Goal: Task Accomplishment & Management: Manage account settings

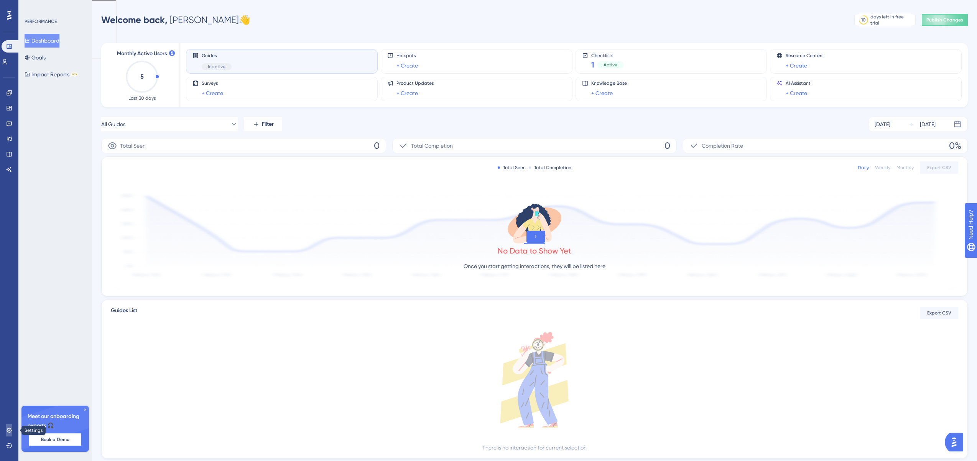
click at [12, 430] on link at bounding box center [9, 430] width 6 height 12
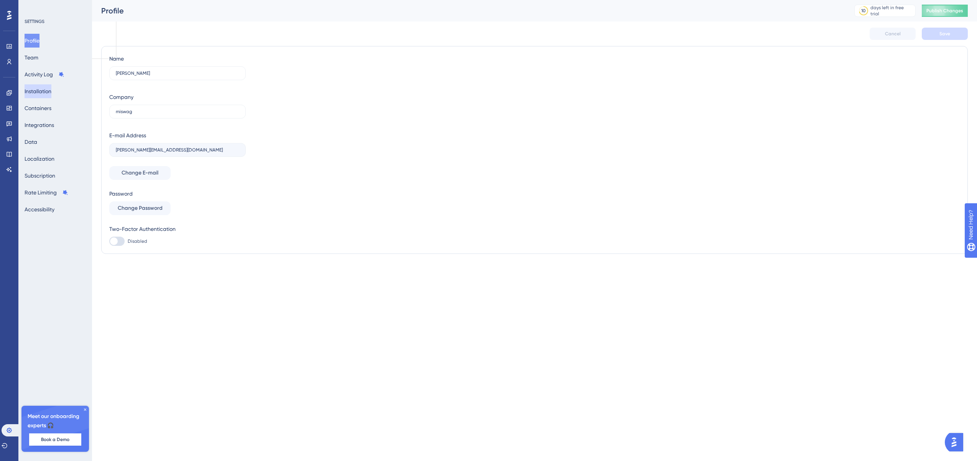
click at [50, 93] on button "Installation" at bounding box center [38, 91] width 27 height 14
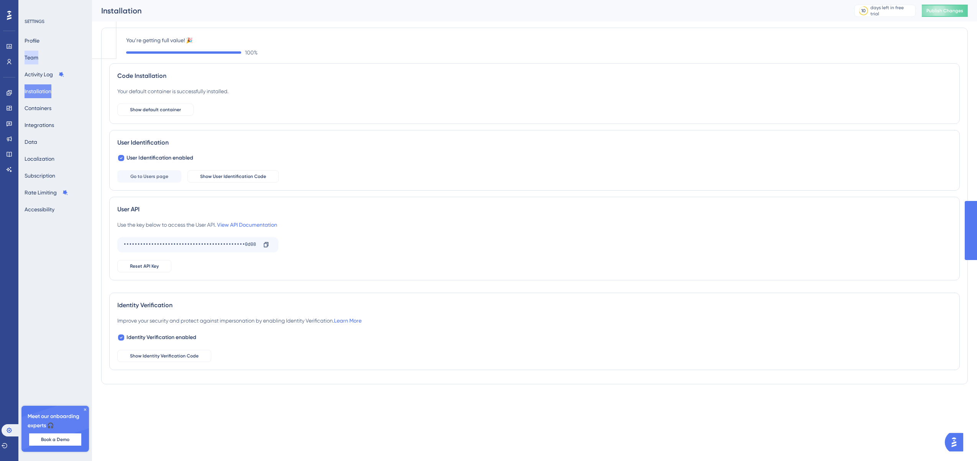
click at [38, 56] on button "Team" at bounding box center [32, 58] width 14 height 14
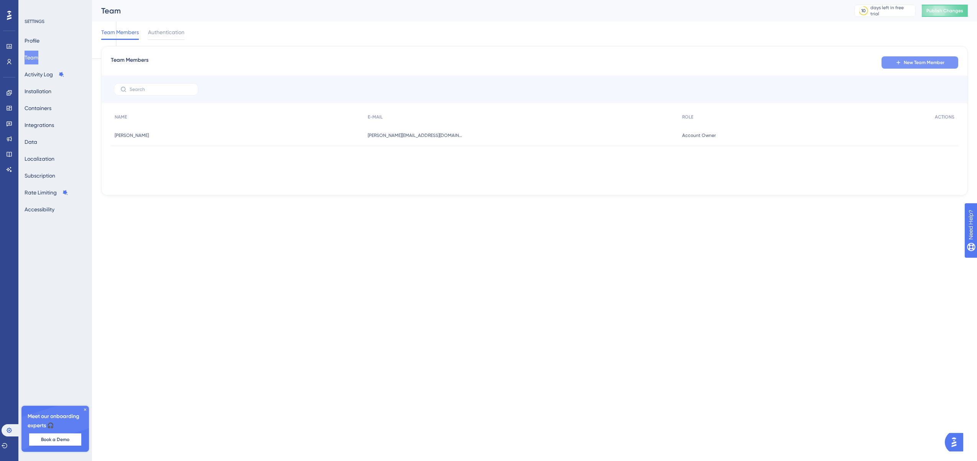
click at [946, 59] on button "New Team Member" at bounding box center [920, 62] width 77 height 12
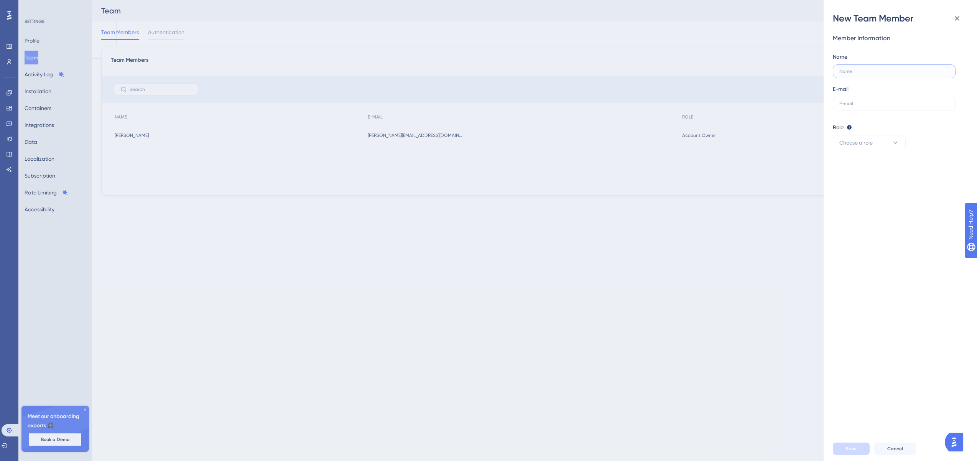
click at [922, 71] on input "text" at bounding box center [895, 71] width 110 height 5
type input "[EMAIL_ADDRESS][PERSON_NAME][DOMAIN_NAME]"
click at [904, 107] on label at bounding box center [894, 104] width 123 height 14
click at [904, 106] on input "text" at bounding box center [895, 103] width 110 height 5
paste input "[EMAIL_ADDRESS][PERSON_NAME][DOMAIN_NAME]"
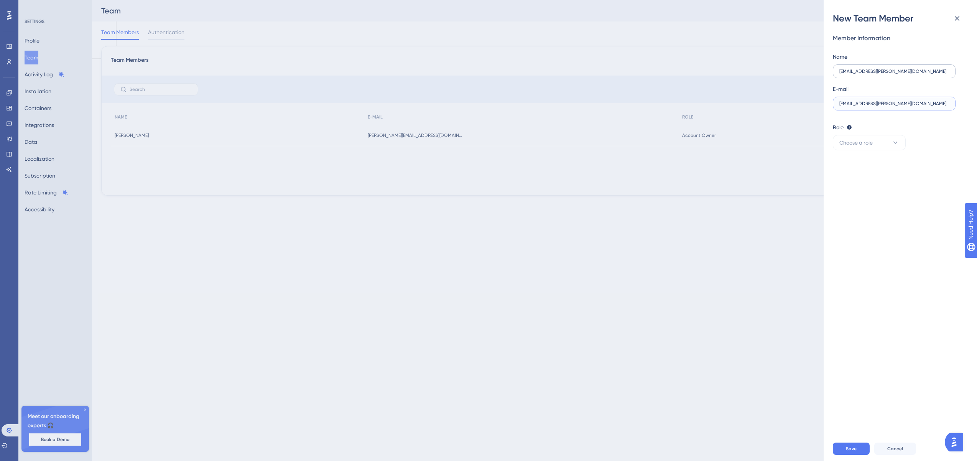
type input "[EMAIL_ADDRESS][PERSON_NAME][DOMAIN_NAME]"
click at [868, 68] on label "[EMAIL_ADDRESS][PERSON_NAME][DOMAIN_NAME]" at bounding box center [894, 71] width 123 height 14
click at [868, 69] on input "[EMAIL_ADDRESS][PERSON_NAME][DOMAIN_NAME]" at bounding box center [895, 71] width 110 height 5
click at [868, 68] on label "[EMAIL_ADDRESS][PERSON_NAME][DOMAIN_NAME]" at bounding box center [894, 71] width 123 height 14
click at [868, 69] on input "[EMAIL_ADDRESS][PERSON_NAME][DOMAIN_NAME]" at bounding box center [895, 71] width 110 height 5
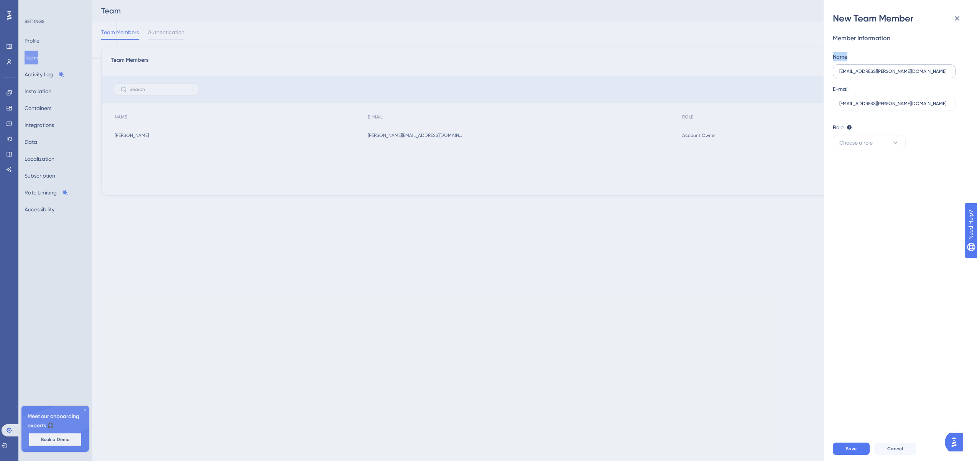
click at [868, 68] on label "[EMAIL_ADDRESS][PERSON_NAME][DOMAIN_NAME]" at bounding box center [894, 71] width 123 height 14
click at [868, 69] on input "[EMAIL_ADDRESS][PERSON_NAME][DOMAIN_NAME]" at bounding box center [895, 71] width 110 height 5
click at [860, 72] on input "[EMAIL_ADDRESS][PERSON_NAME][DOMAIN_NAME]" at bounding box center [895, 71] width 110 height 5
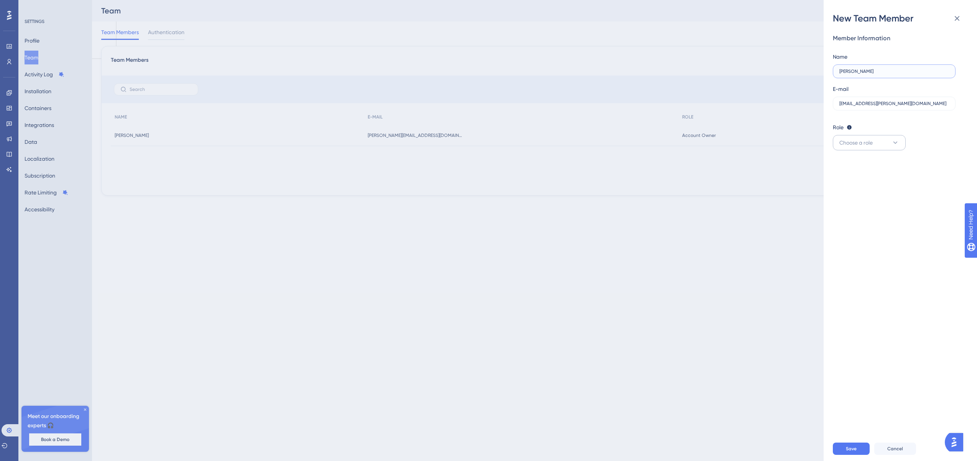
type input "Abass Badri"
click at [886, 140] on button "Choose a role" at bounding box center [869, 142] width 73 height 15
click at [860, 169] on div "Admin Admin" at bounding box center [869, 165] width 51 height 15
click at [845, 451] on button "Save" at bounding box center [851, 449] width 37 height 12
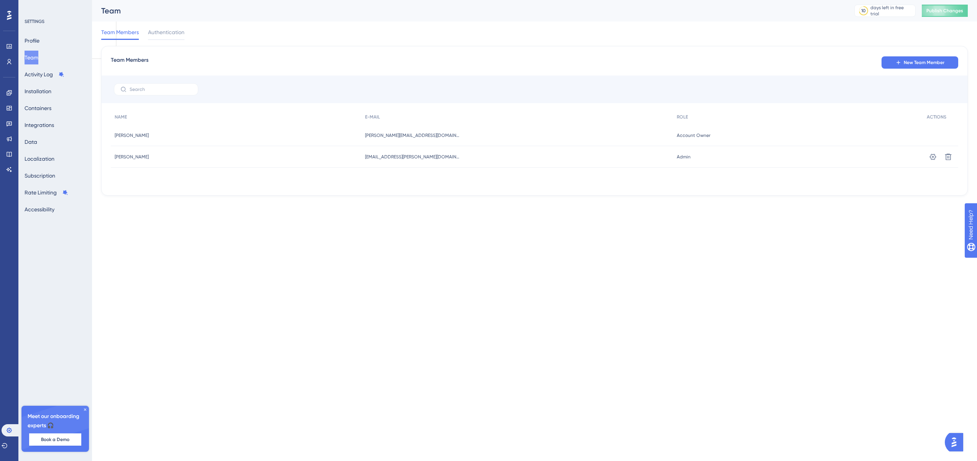
click at [461, 178] on div "NAME E-MAIL ROLE ACTIONS Mustafa Ahmed Mustafa Ahmed mustafa@miswag.com mustafa…" at bounding box center [535, 147] width 848 height 77
click at [9, 45] on icon at bounding box center [9, 46] width 5 height 5
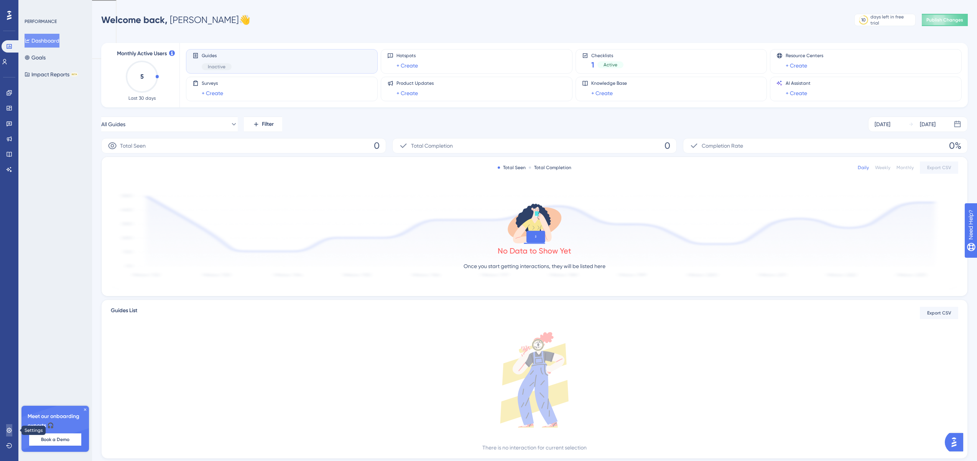
click at [7, 429] on icon at bounding box center [9, 430] width 6 height 6
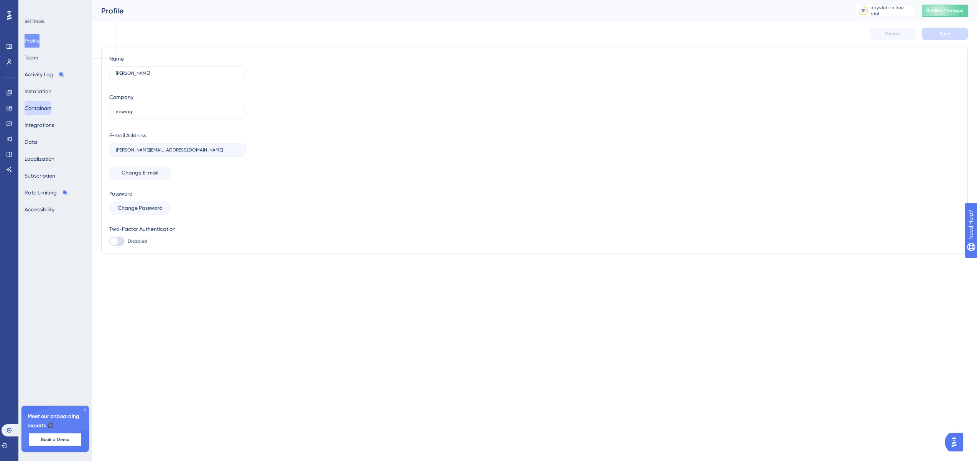
click at [45, 110] on button "Containers" at bounding box center [38, 108] width 27 height 14
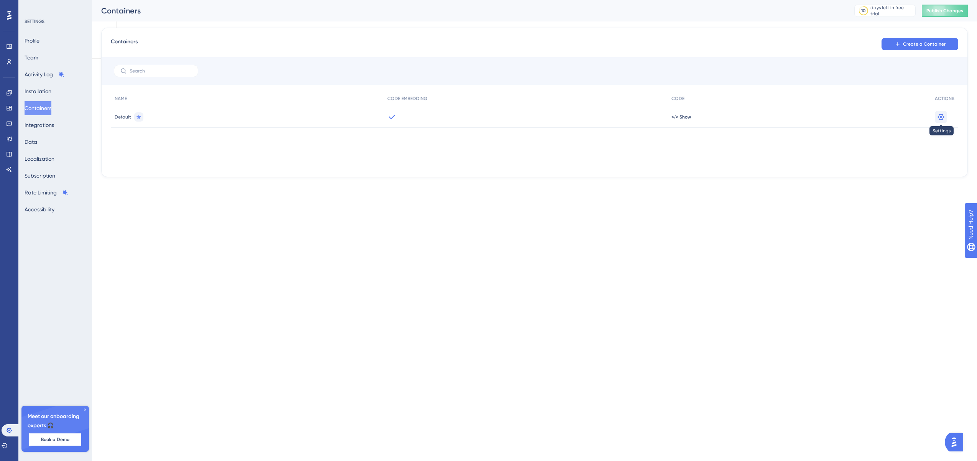
click at [945, 120] on button at bounding box center [941, 117] width 12 height 12
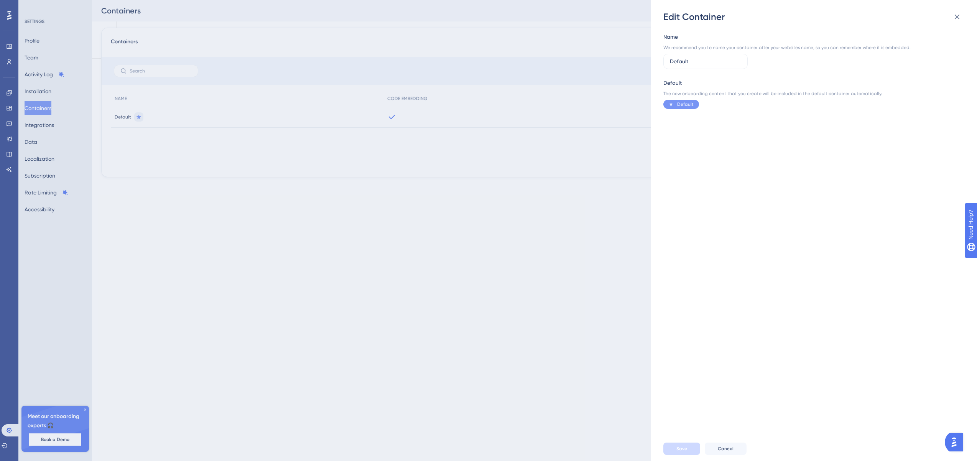
click at [573, 207] on div "Edit Container Name We recommend you to name your container after your websites…" at bounding box center [488, 230] width 977 height 461
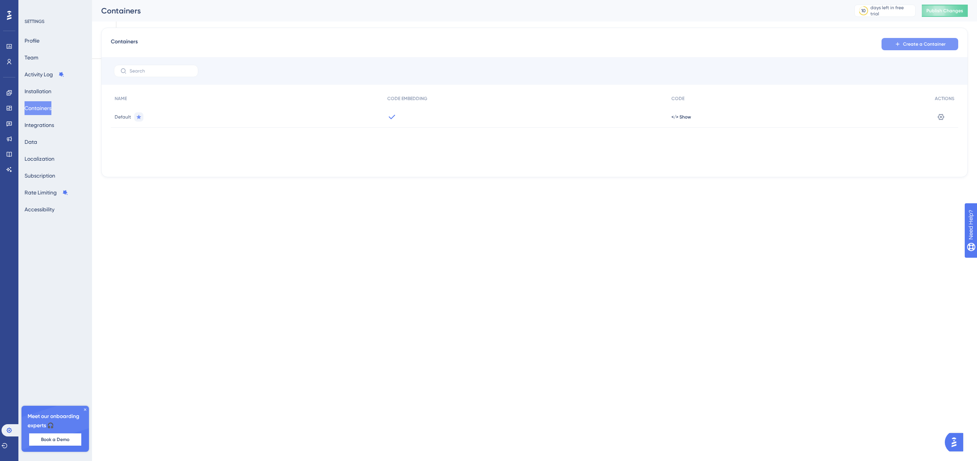
click at [900, 46] on icon at bounding box center [898, 44] width 6 height 6
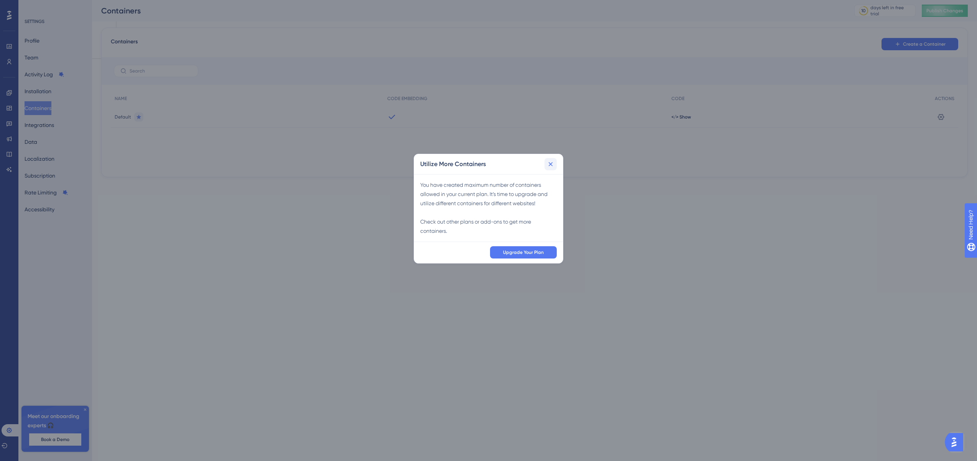
click at [548, 169] on button at bounding box center [551, 164] width 12 height 12
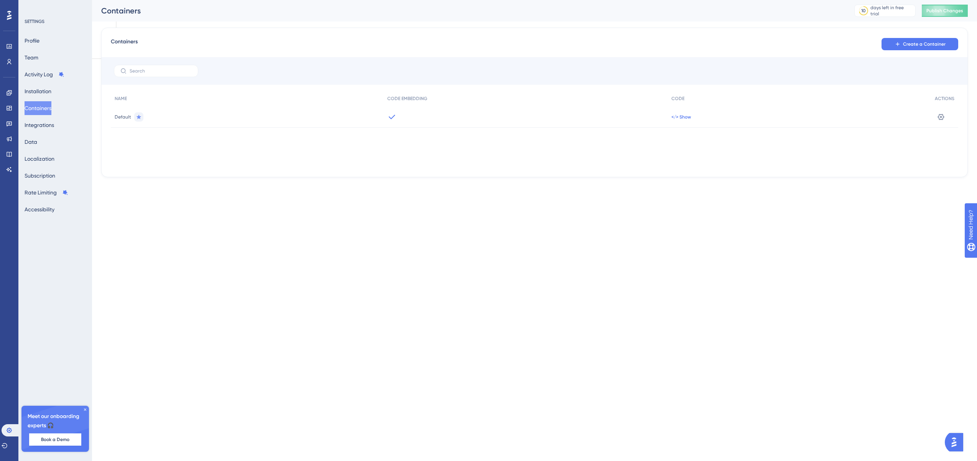
click at [677, 118] on span "</> Show" at bounding box center [682, 117] width 20 height 6
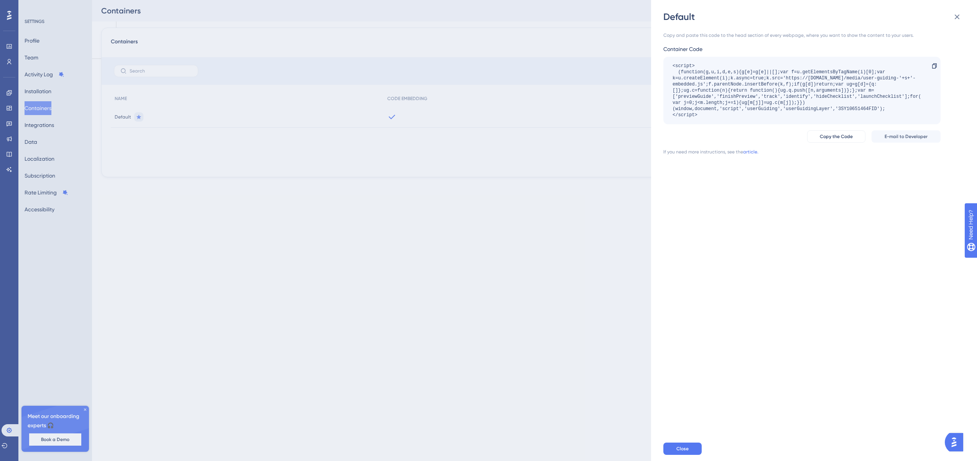
click at [543, 126] on div "Default Copy and paste this code to the head section of every webpage, where yo…" at bounding box center [488, 230] width 977 height 461
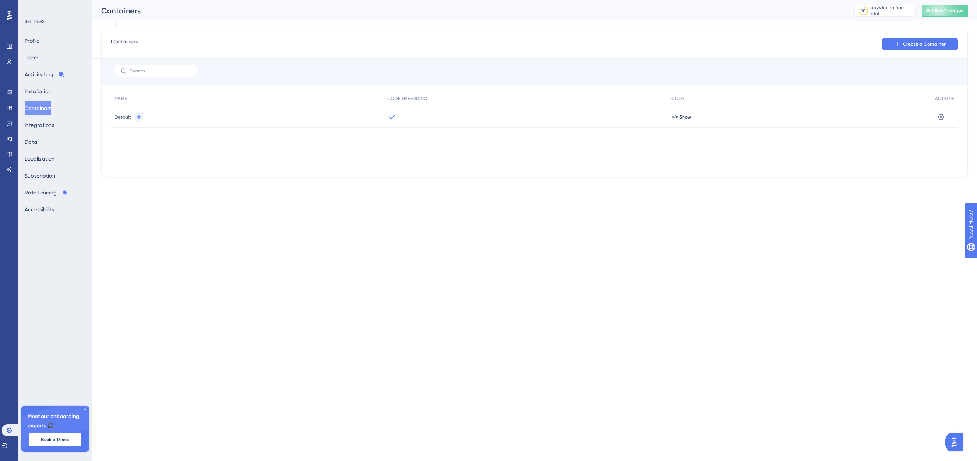
click at [49, 140] on div "Profile Team Activity Log Installation Containers Integrations Data Localizatio…" at bounding box center [56, 125] width 62 height 183
click at [37, 140] on button "Data" at bounding box center [31, 142] width 13 height 14
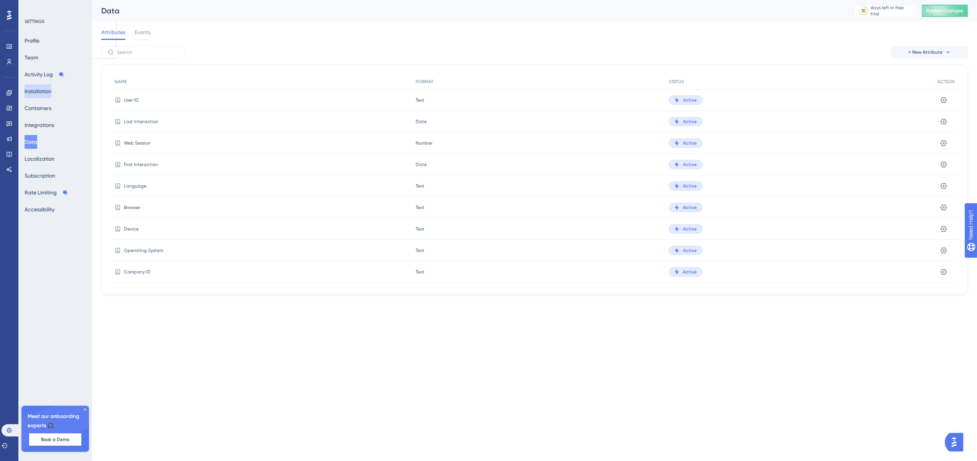
click at [38, 87] on button "Installation" at bounding box center [38, 91] width 27 height 14
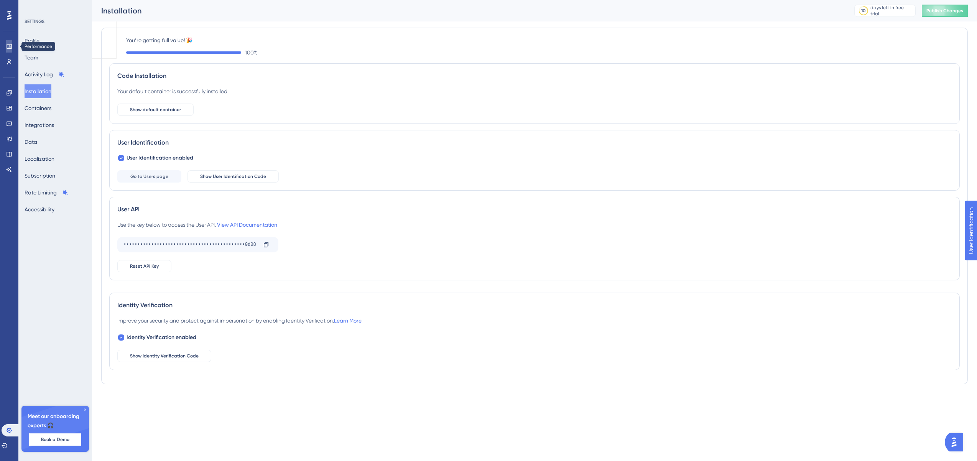
click at [10, 43] on link at bounding box center [9, 46] width 6 height 12
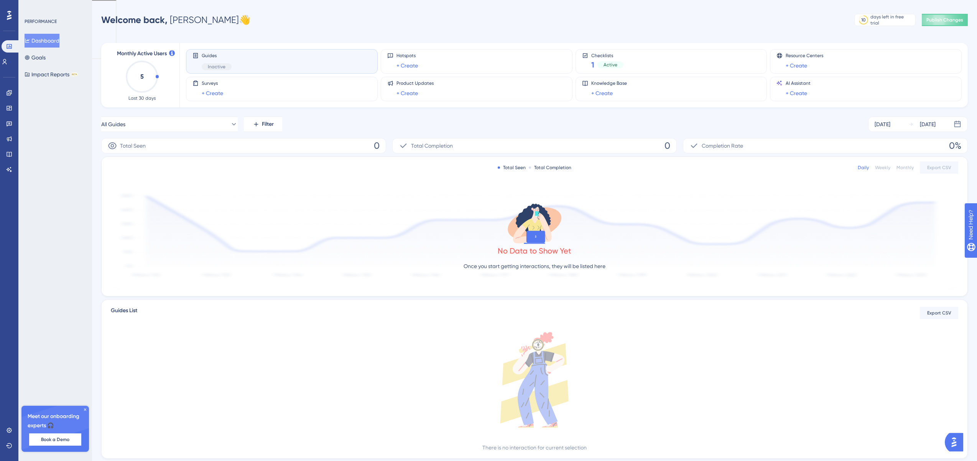
click at [84, 411] on icon at bounding box center [85, 409] width 5 height 5
click at [1, 428] on div "Performance Users Engagement Widgets Feedback Product Updates Knowledge Base AI…" at bounding box center [9, 230] width 18 height 461
click at [6, 429] on link at bounding box center [9, 430] width 6 height 12
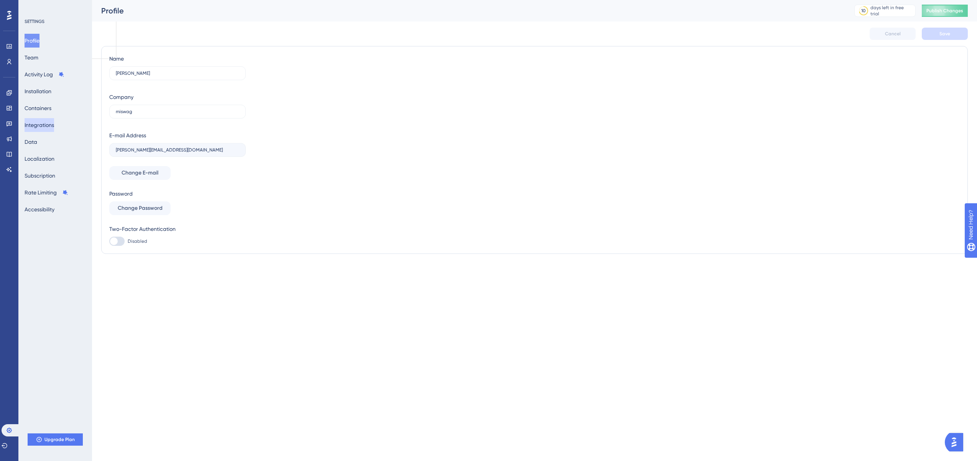
click at [51, 124] on button "Integrations" at bounding box center [40, 125] width 30 height 14
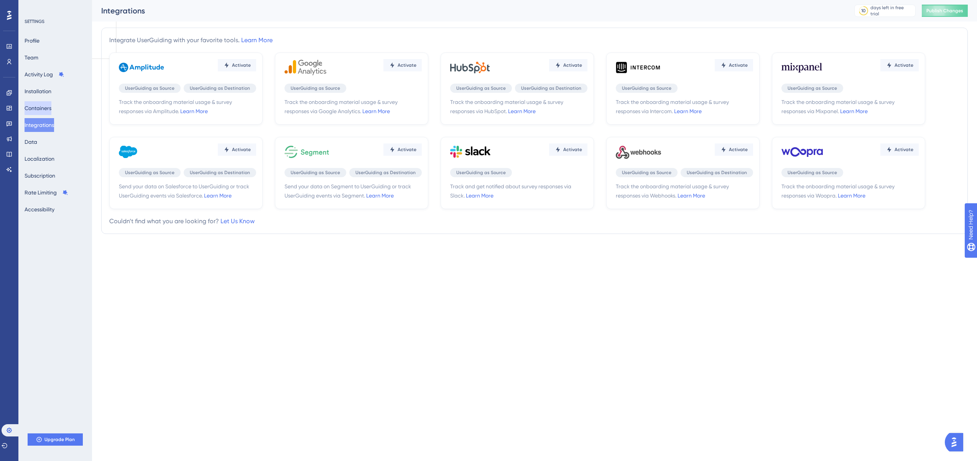
click at [48, 114] on button "Containers" at bounding box center [38, 108] width 27 height 14
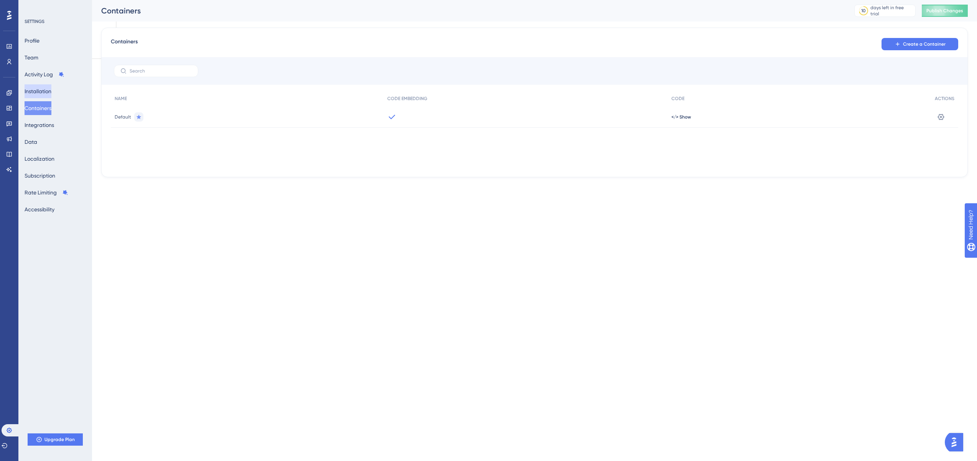
click at [44, 90] on button "Installation" at bounding box center [38, 91] width 27 height 14
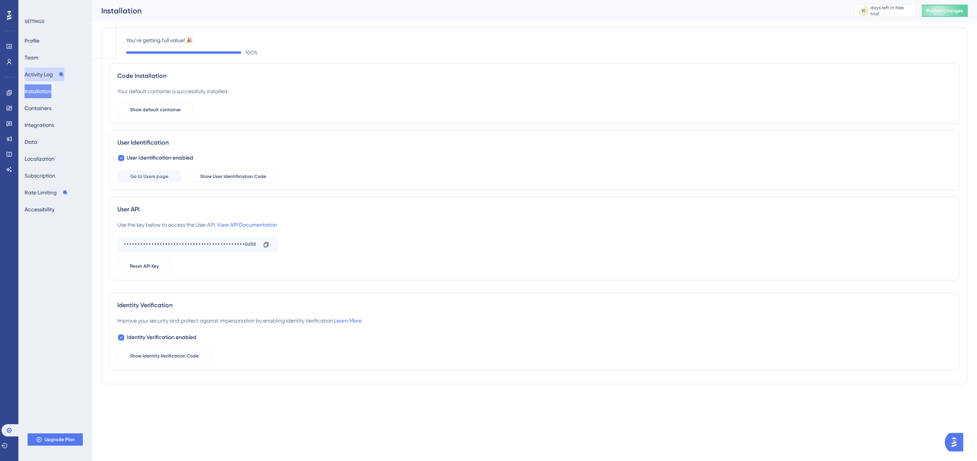
click at [41, 74] on button "Activity Log" at bounding box center [45, 75] width 40 height 14
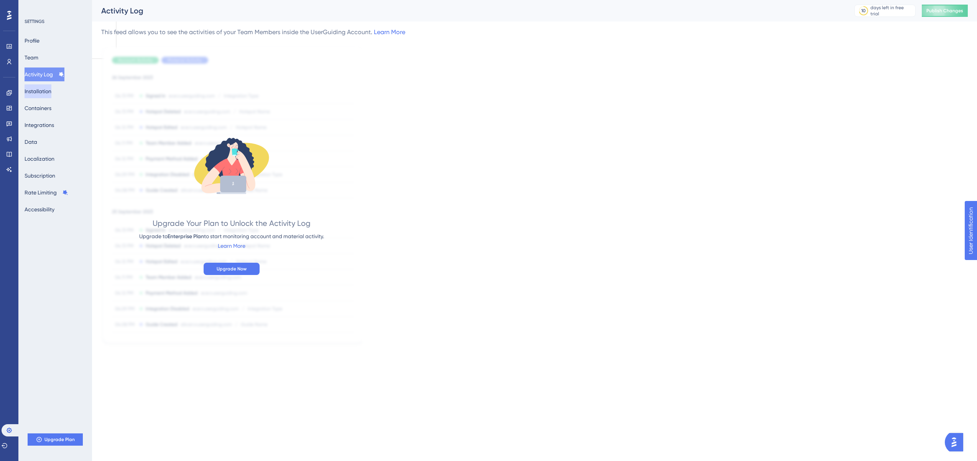
click at [41, 91] on button "Installation" at bounding box center [38, 91] width 27 height 14
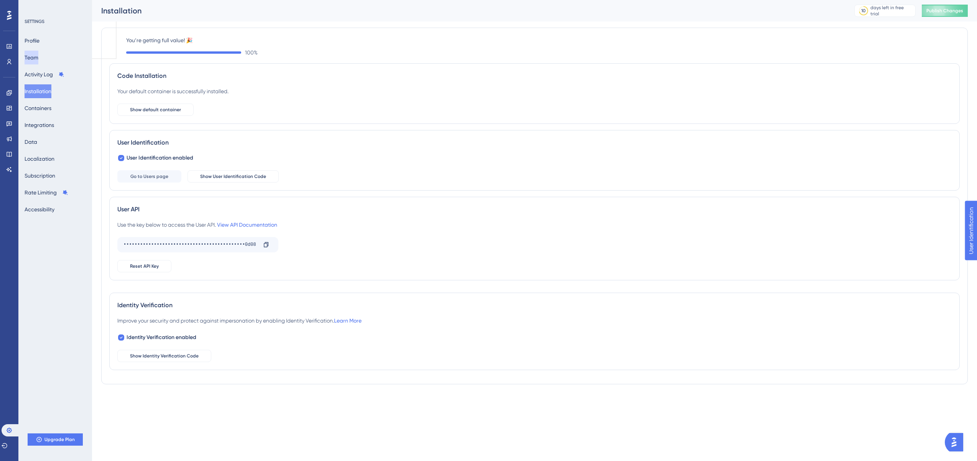
click at [38, 56] on button "Team" at bounding box center [32, 58] width 14 height 14
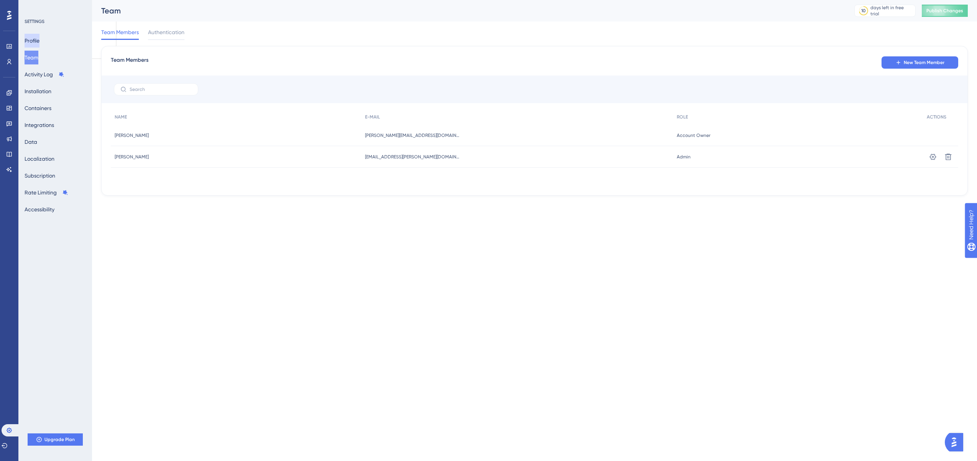
click at [37, 41] on button "Profile" at bounding box center [32, 41] width 15 height 14
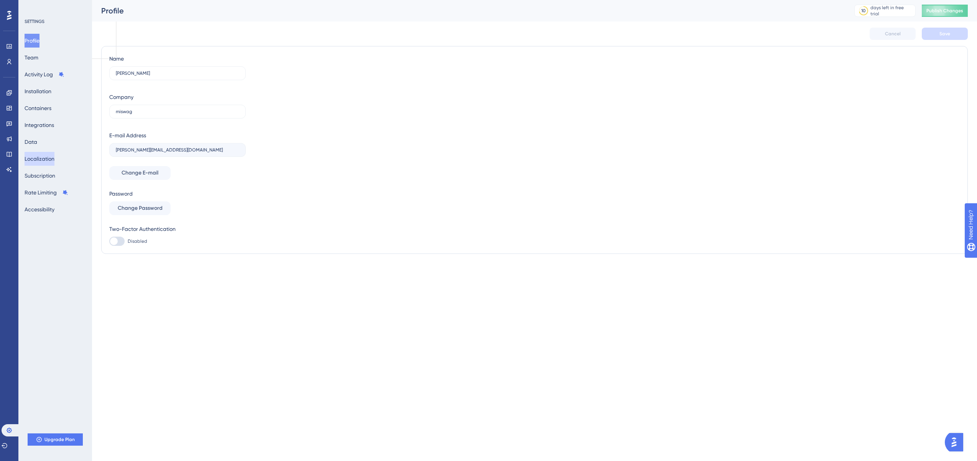
click at [52, 161] on button "Localization" at bounding box center [40, 159] width 30 height 14
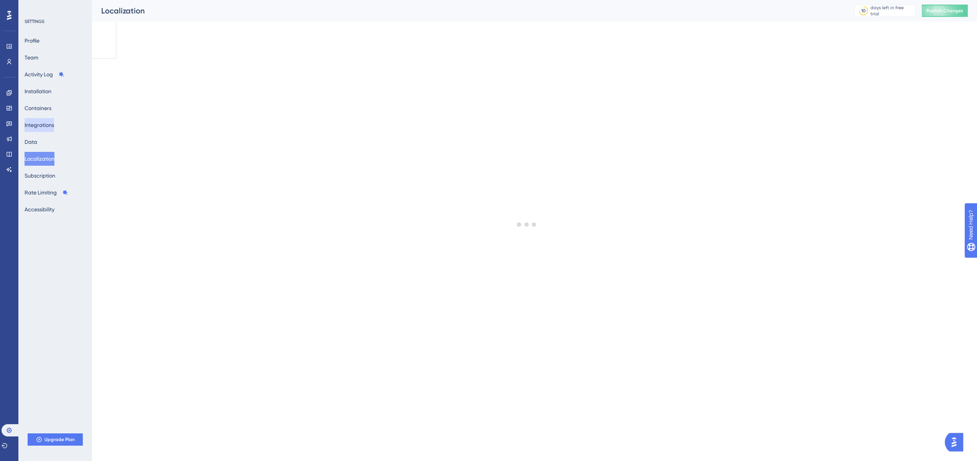
click at [44, 130] on button "Integrations" at bounding box center [40, 125] width 30 height 14
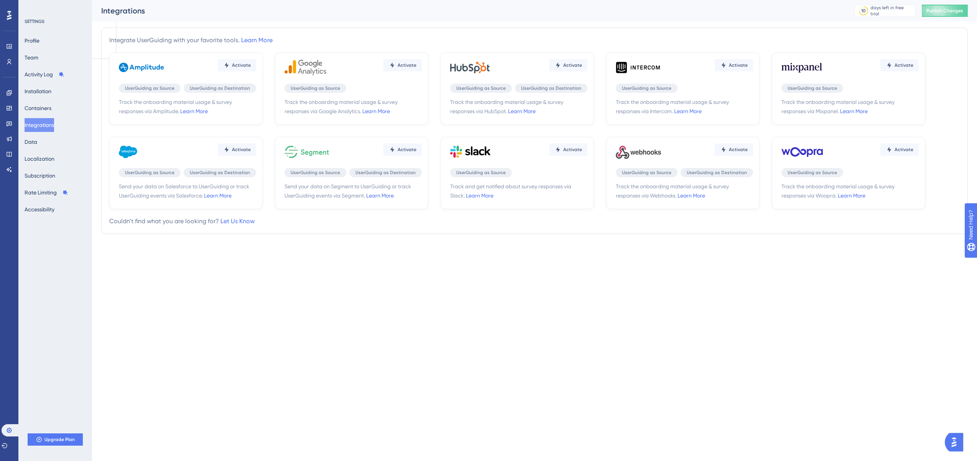
click at [50, 127] on button "Integrations" at bounding box center [40, 125] width 30 height 14
click at [43, 99] on div "Profile Team Activity Log Installation Containers Integrations Data Localizatio…" at bounding box center [56, 125] width 62 height 183
click at [43, 103] on button "Containers" at bounding box center [38, 108] width 27 height 14
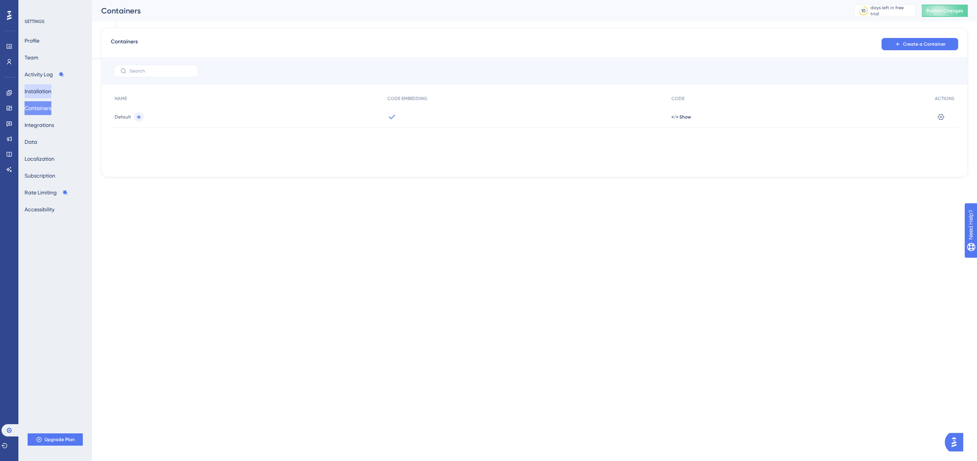
click at [43, 90] on button "Installation" at bounding box center [38, 91] width 27 height 14
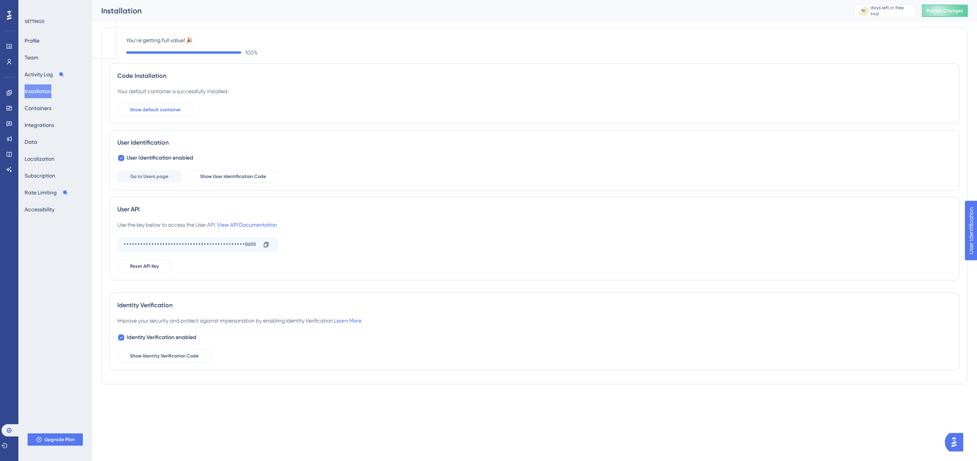
click at [151, 112] on span "Show default container" at bounding box center [155, 110] width 51 height 6
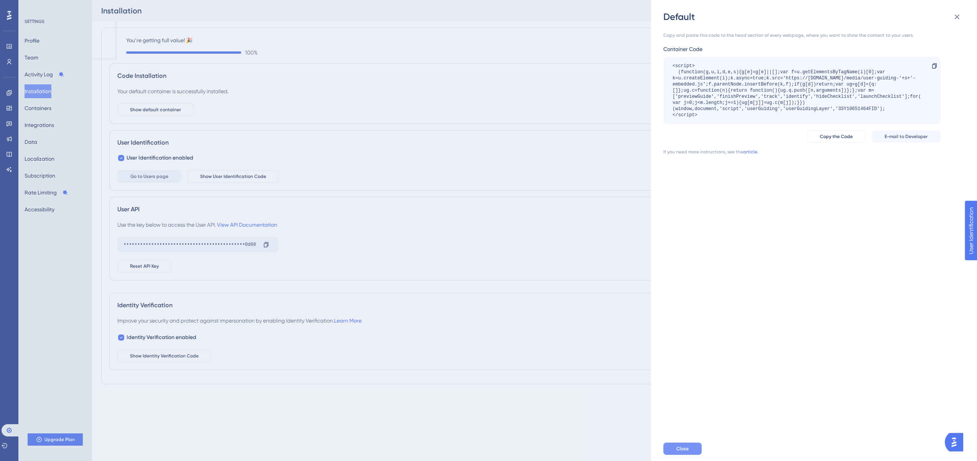
click at [679, 447] on span "Close" at bounding box center [683, 449] width 12 height 6
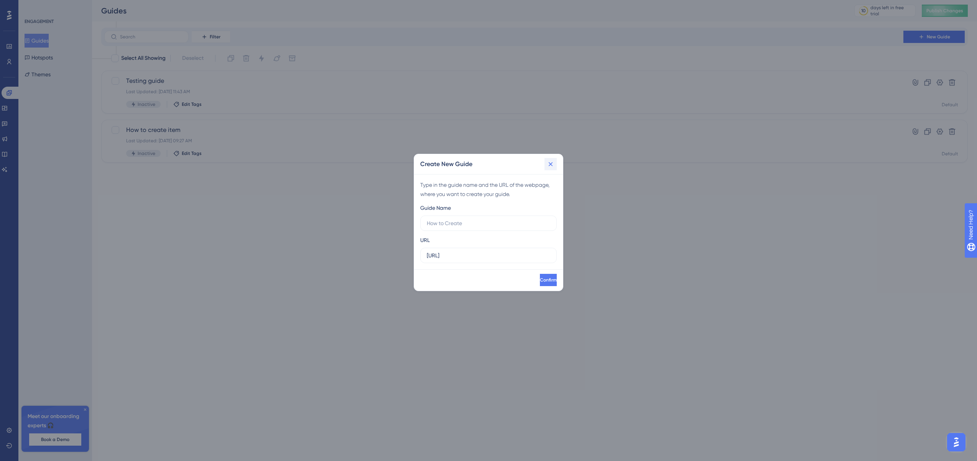
click at [552, 166] on icon at bounding box center [551, 164] width 8 height 8
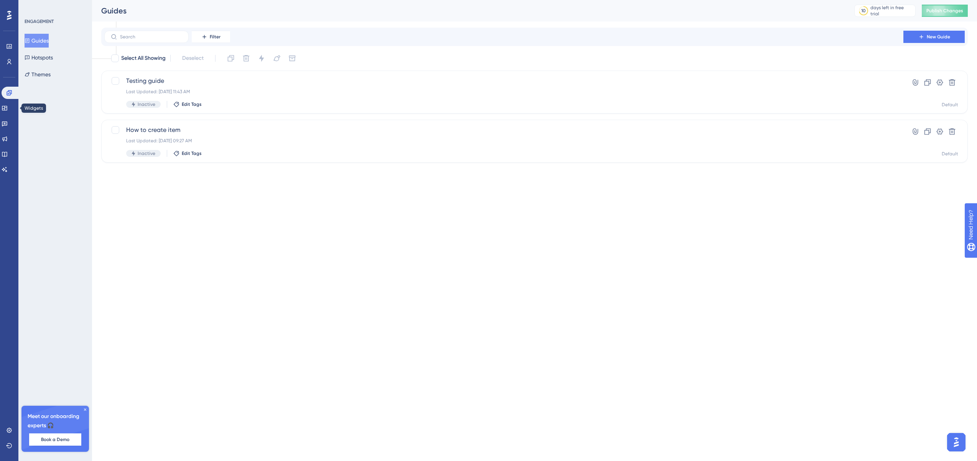
click at [7, 114] on div "Engagement Widgets Feedback Product Updates Knowledge Base AI Assistant" at bounding box center [9, 131] width 15 height 89
click at [7, 111] on link at bounding box center [5, 108] width 6 height 12
click at [7, 124] on icon at bounding box center [4, 124] width 5 height 5
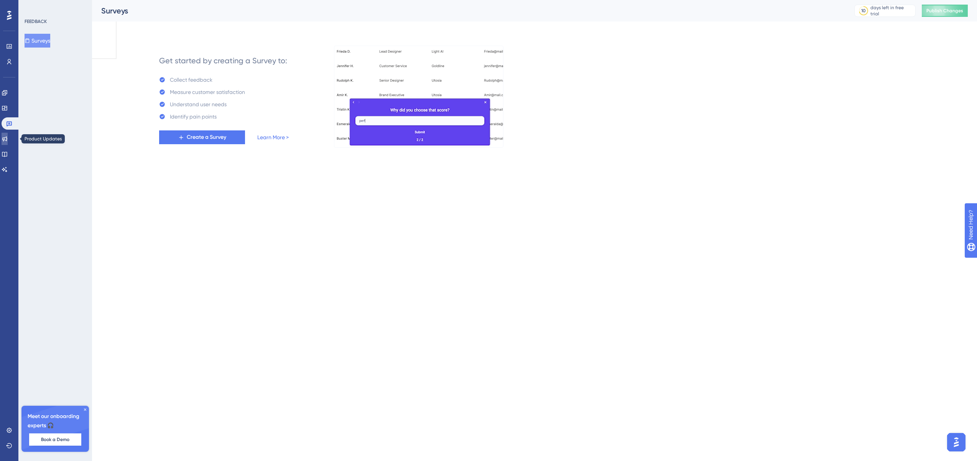
click at [8, 138] on icon at bounding box center [5, 139] width 6 height 6
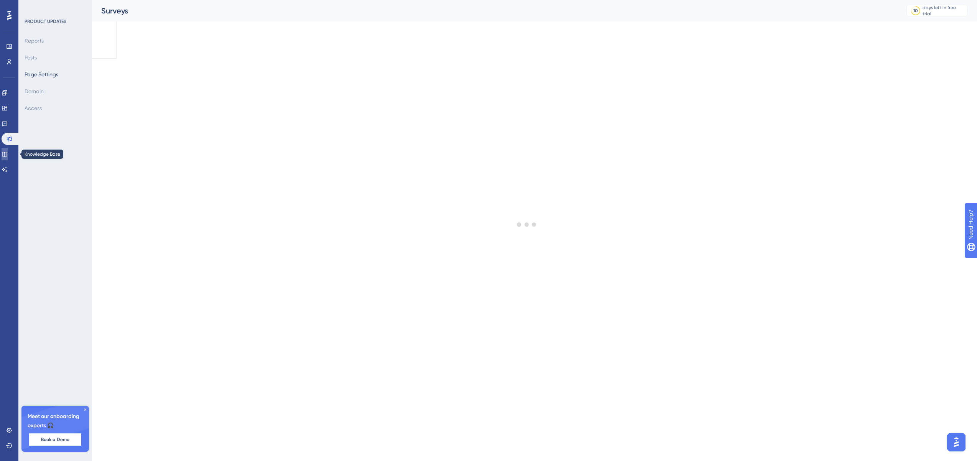
click at [8, 158] on link at bounding box center [5, 154] width 6 height 12
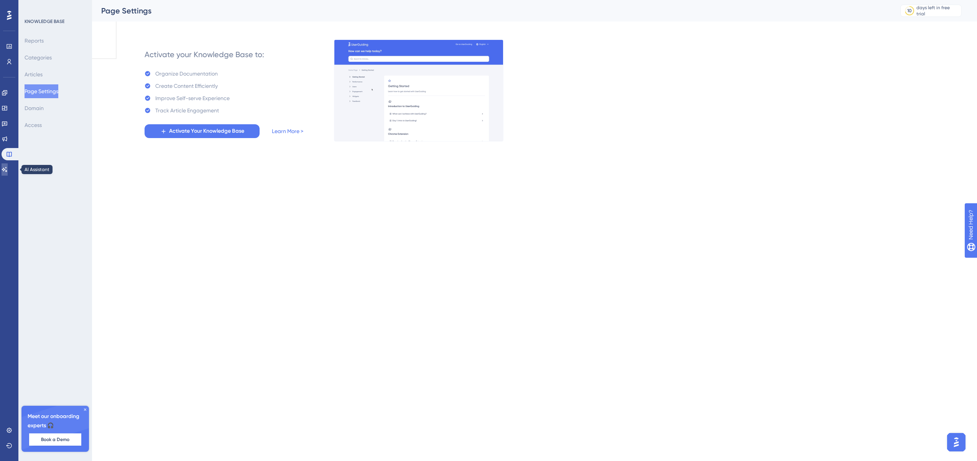
click at [8, 171] on icon at bounding box center [5, 169] width 6 height 6
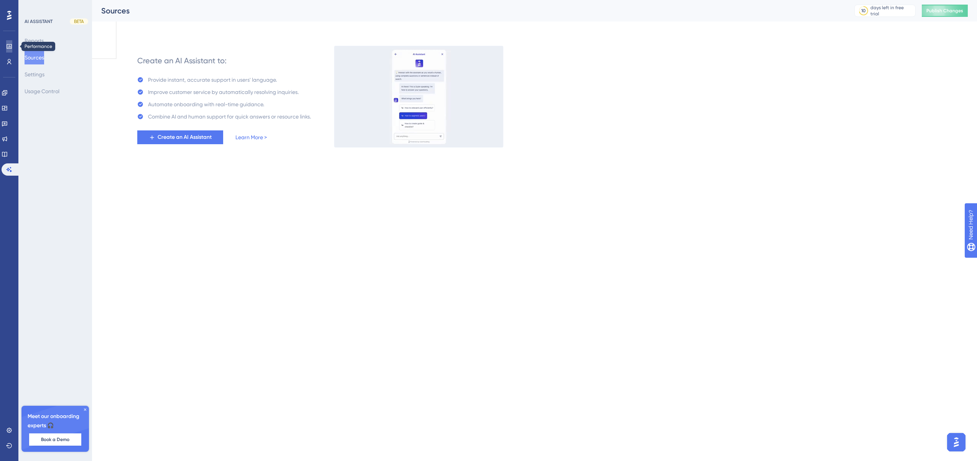
click at [9, 47] on icon at bounding box center [9, 46] width 6 height 6
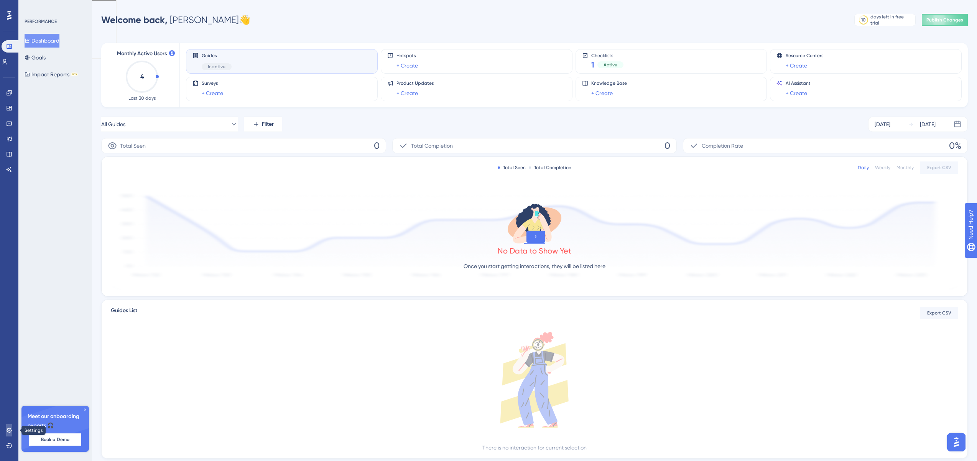
click at [7, 428] on icon at bounding box center [9, 430] width 6 height 6
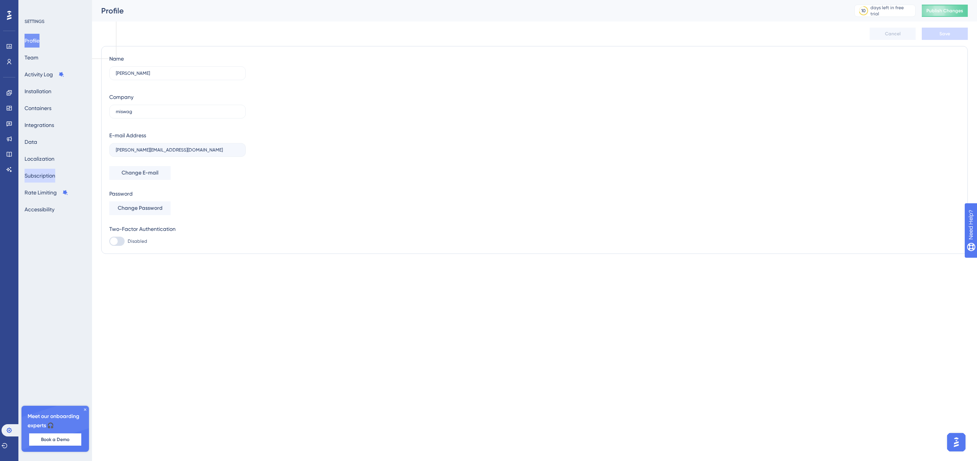
click at [40, 179] on button "Subscription" at bounding box center [40, 176] width 31 height 14
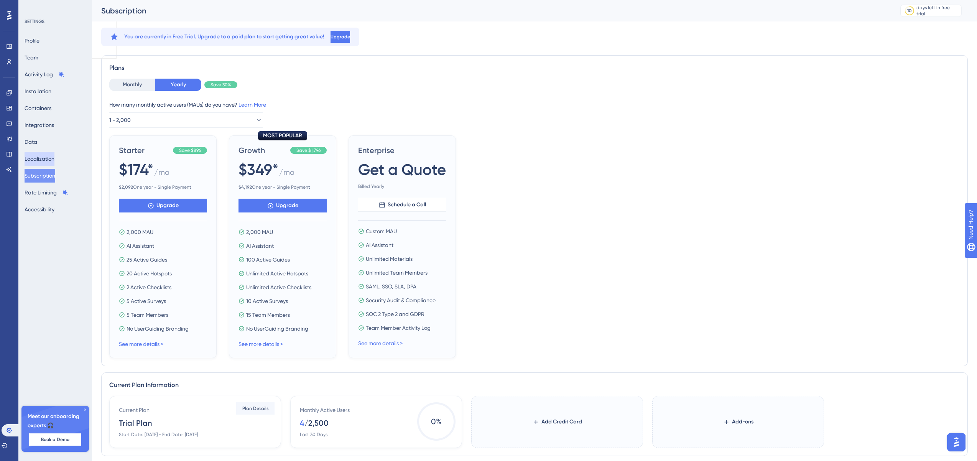
click at [38, 155] on button "Localization" at bounding box center [40, 159] width 30 height 14
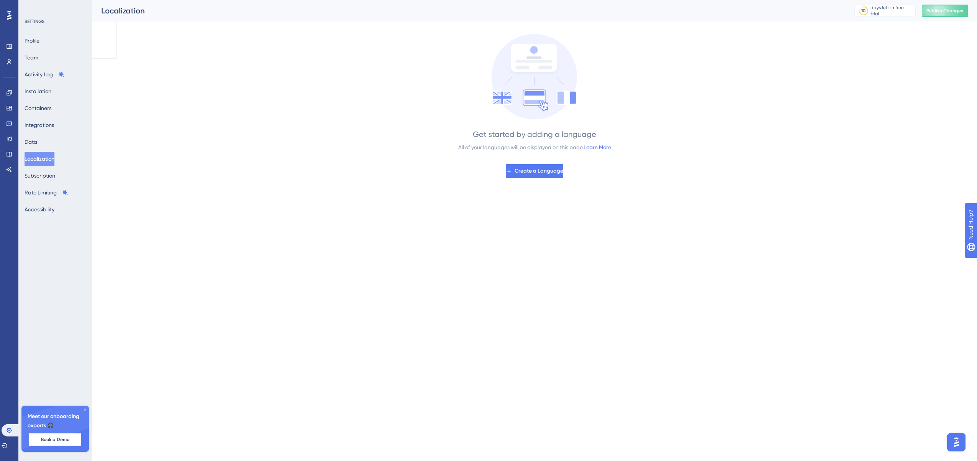
click at [32, 134] on div "Profile Team Activity Log Installation Containers Integrations Data Localizatio…" at bounding box center [56, 125] width 62 height 183
click at [34, 138] on button "Data" at bounding box center [31, 142] width 13 height 14
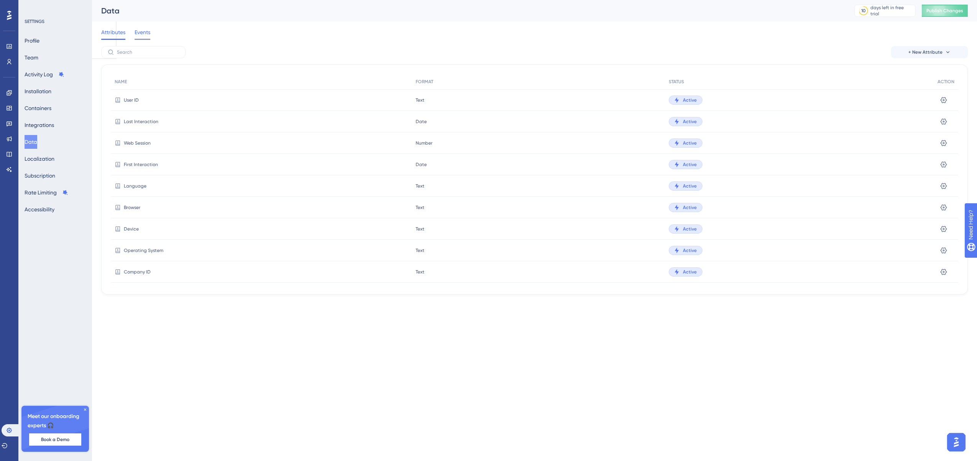
click at [143, 35] on span "Events" at bounding box center [143, 32] width 16 height 9
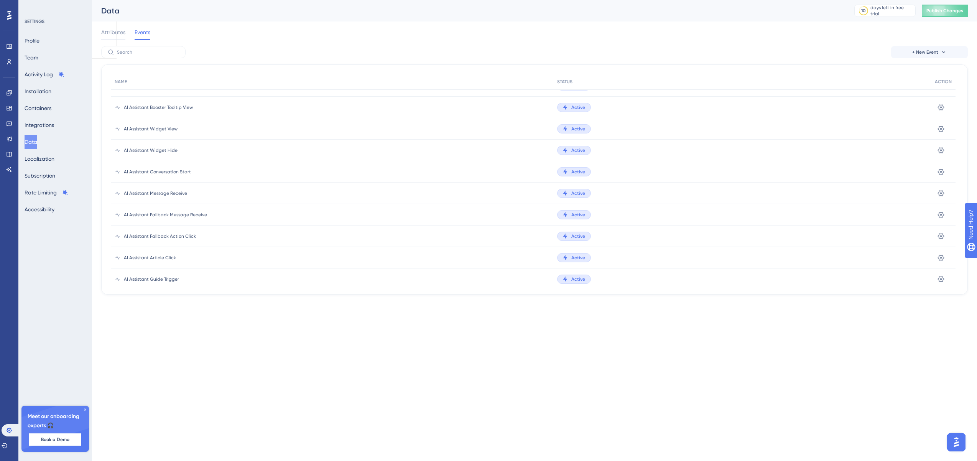
scroll to position [630, 0]
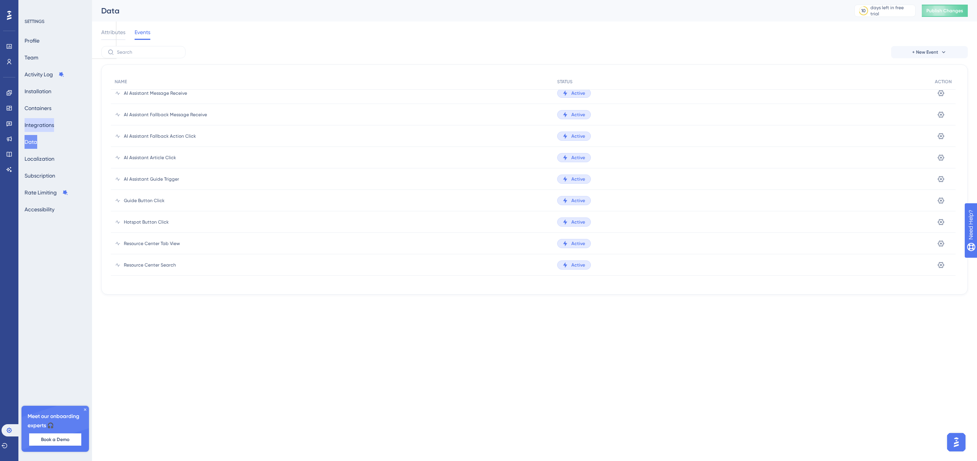
click at [46, 122] on button "Integrations" at bounding box center [40, 125] width 30 height 14
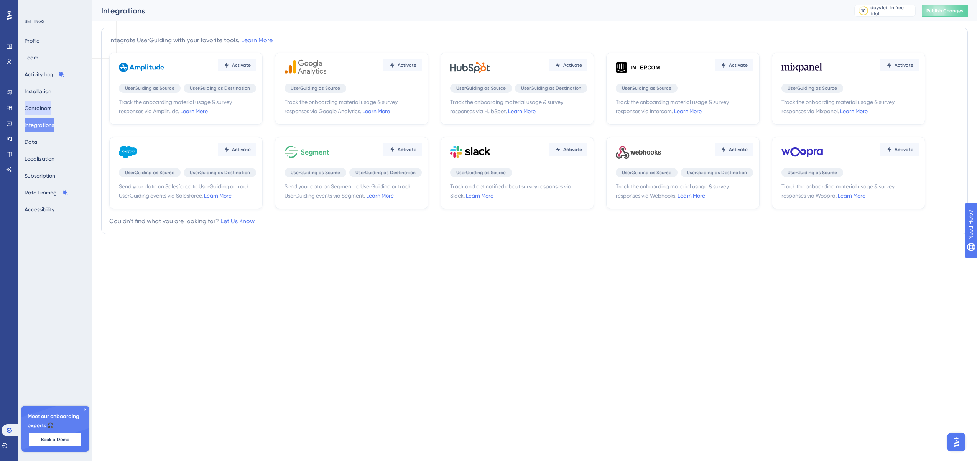
click at [46, 112] on button "Containers" at bounding box center [38, 108] width 27 height 14
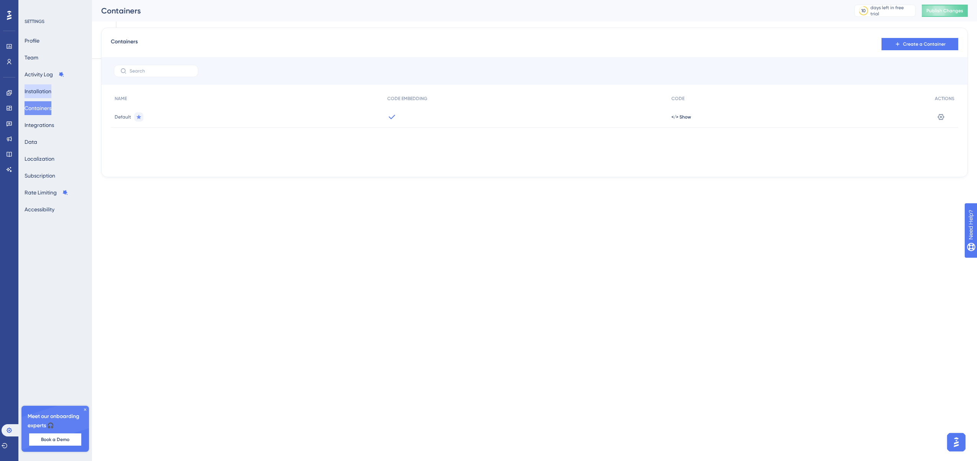
click at [47, 89] on button "Installation" at bounding box center [38, 91] width 27 height 14
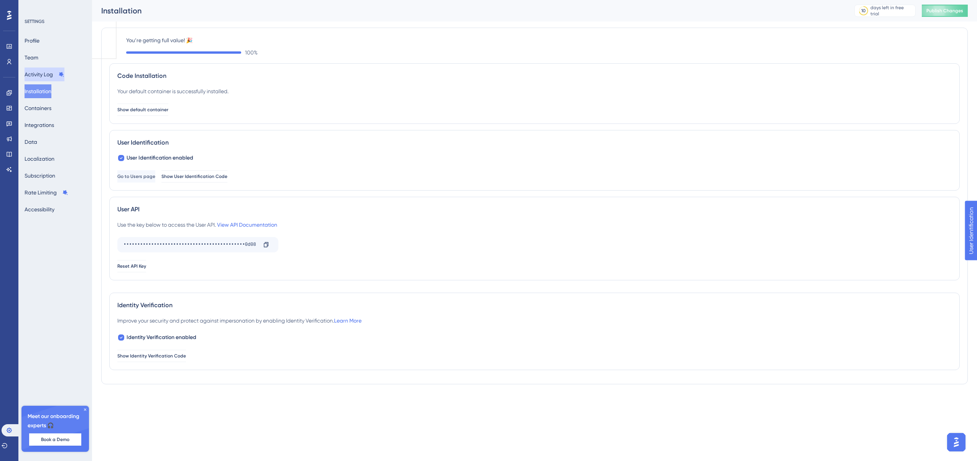
click at [42, 71] on button "Activity Log" at bounding box center [45, 75] width 40 height 14
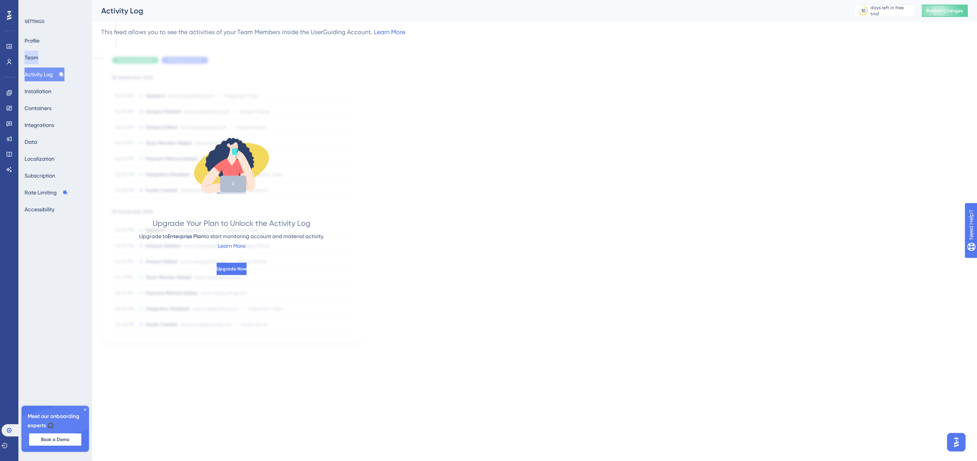
click at [38, 59] on button "Team" at bounding box center [32, 58] width 14 height 14
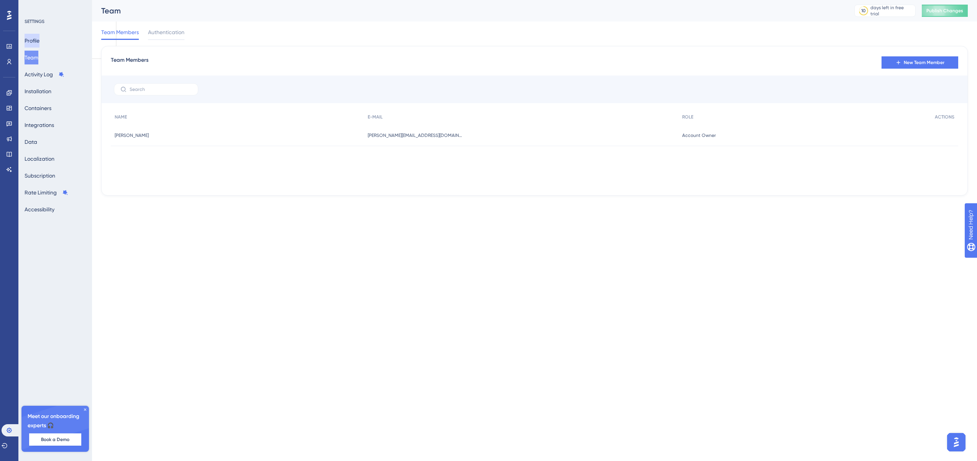
click at [37, 44] on button "Profile" at bounding box center [32, 41] width 15 height 14
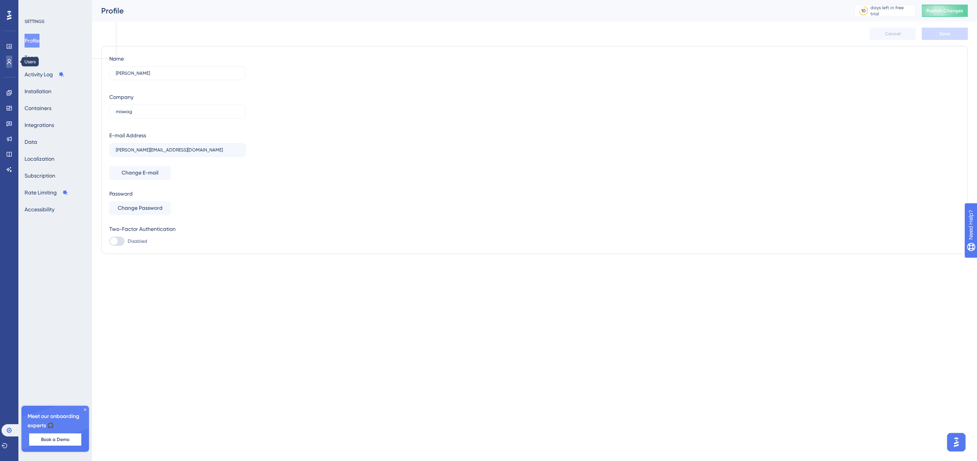
click at [10, 64] on icon at bounding box center [9, 62] width 6 height 6
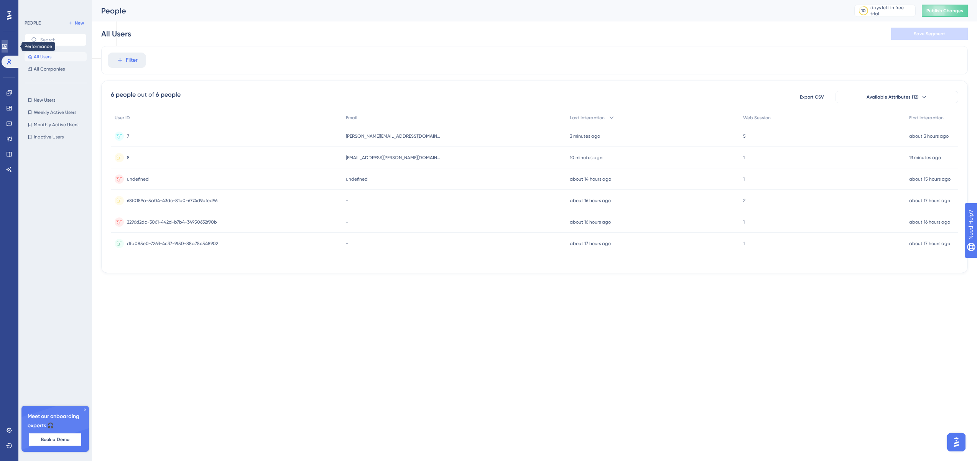
click at [8, 42] on link at bounding box center [5, 46] width 6 height 12
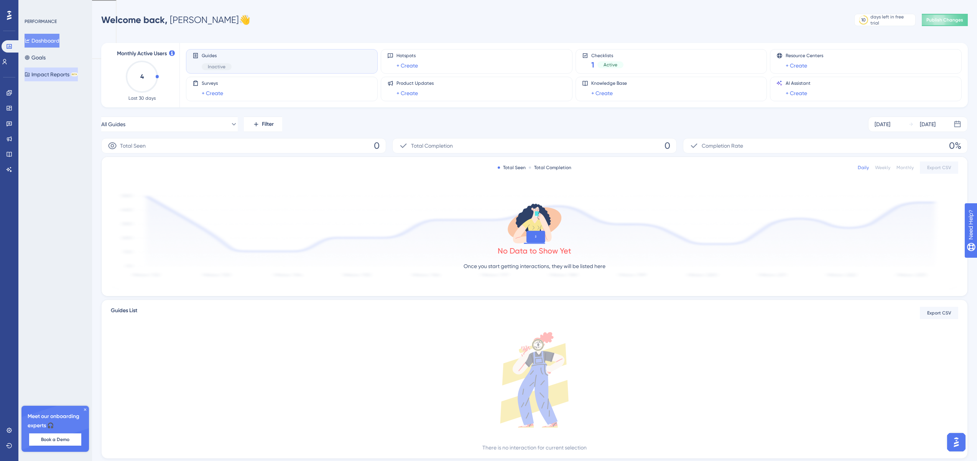
click at [37, 77] on button "Impact Reports BETA" at bounding box center [51, 75] width 53 height 14
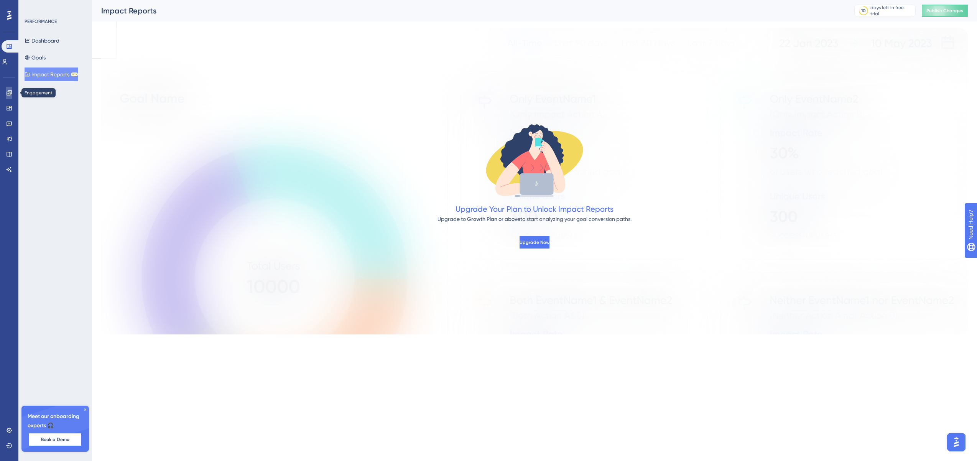
click at [6, 87] on link at bounding box center [9, 93] width 6 height 12
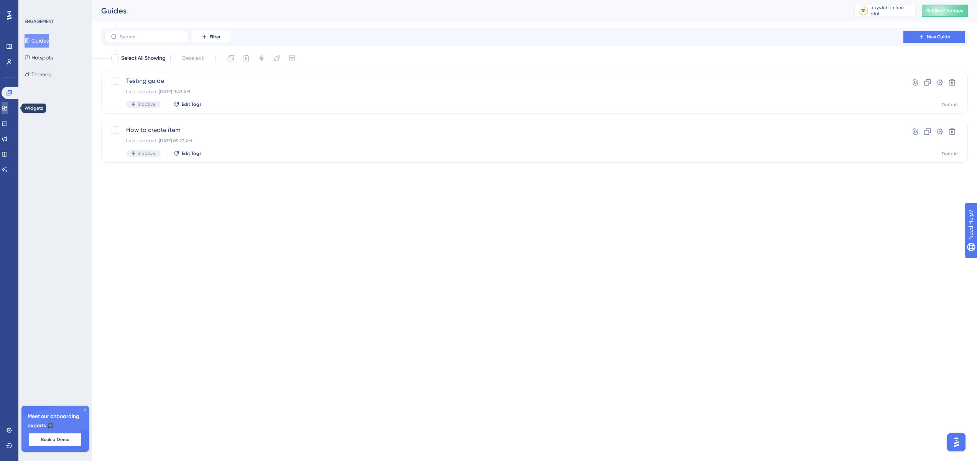
click at [7, 108] on icon at bounding box center [4, 108] width 5 height 5
click at [8, 93] on icon at bounding box center [5, 93] width 6 height 6
click at [8, 104] on link at bounding box center [5, 108] width 6 height 12
click at [39, 61] on button "Resource Centers" at bounding box center [50, 58] width 50 height 14
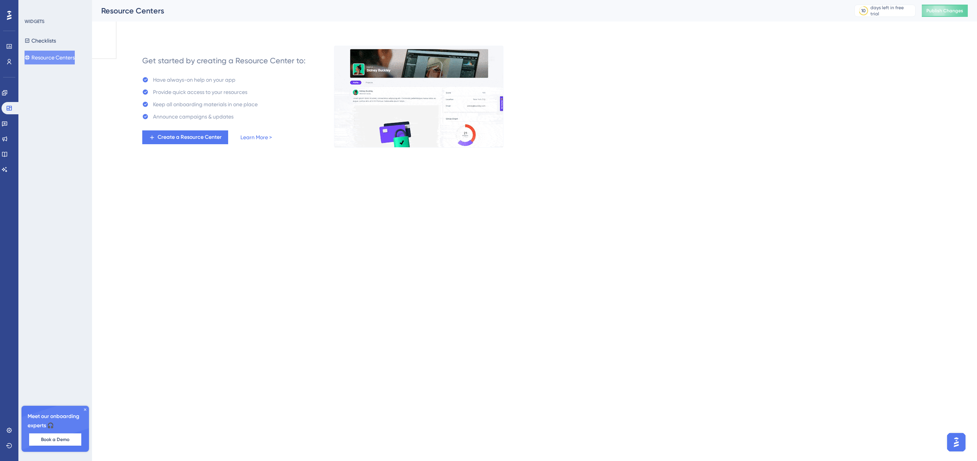
click at [6, 129] on div "Engagement Widgets Feedback Product Updates Knowledge Base AI Assistant" at bounding box center [9, 131] width 15 height 89
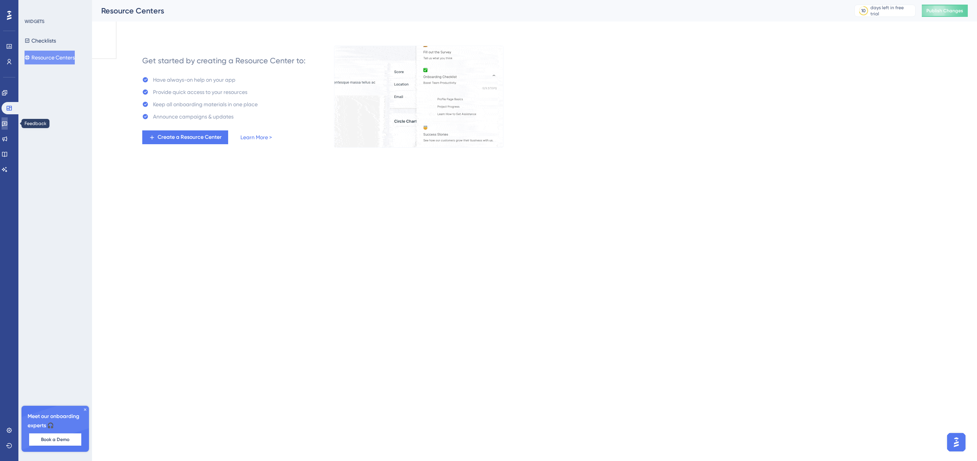
click at [6, 128] on link at bounding box center [5, 123] width 6 height 12
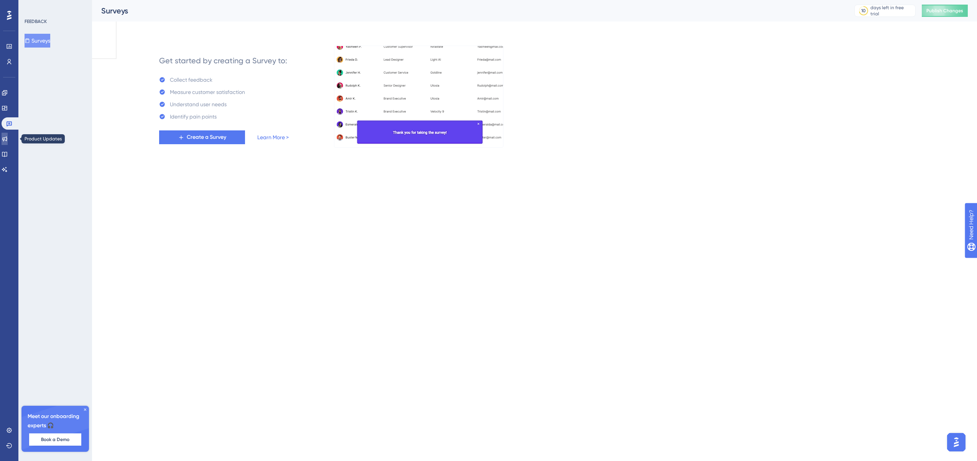
click at [7, 140] on icon at bounding box center [4, 139] width 5 height 5
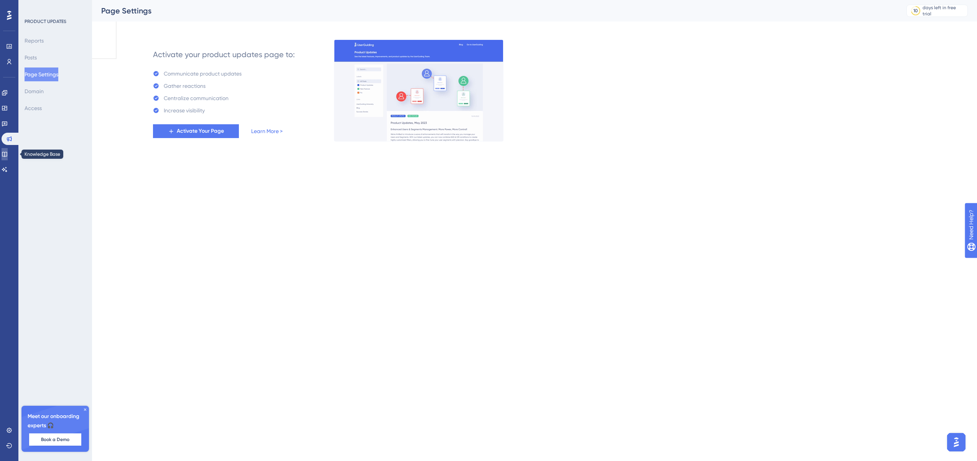
click at [8, 151] on icon at bounding box center [5, 154] width 6 height 6
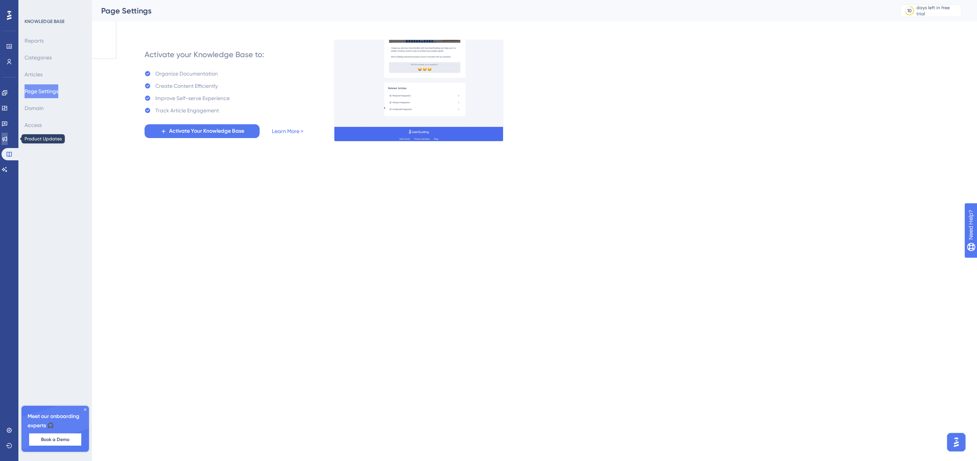
click at [8, 138] on icon at bounding box center [5, 139] width 6 height 6
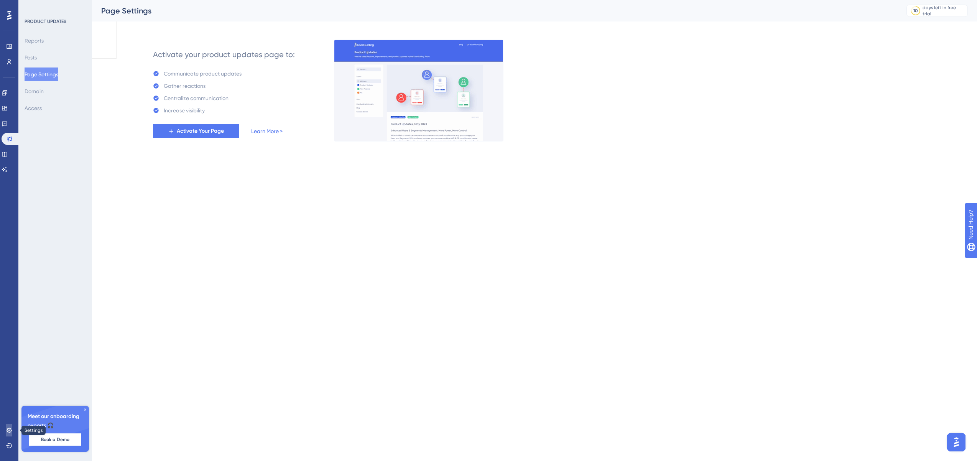
click at [7, 428] on icon at bounding box center [9, 430] width 6 height 6
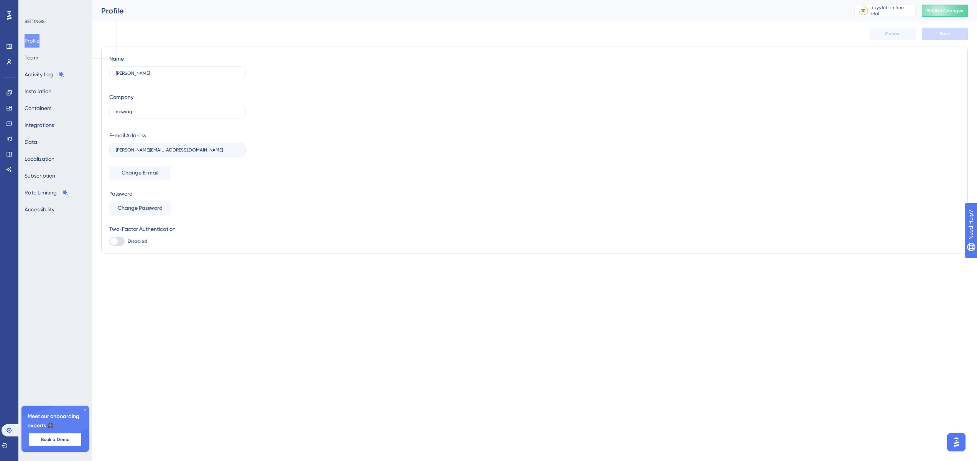
click at [48, 82] on div "Profile Team Activity Log Installation Containers Integrations Data Localizatio…" at bounding box center [56, 125] width 62 height 183
click at [43, 89] on button "Installation" at bounding box center [38, 91] width 27 height 14
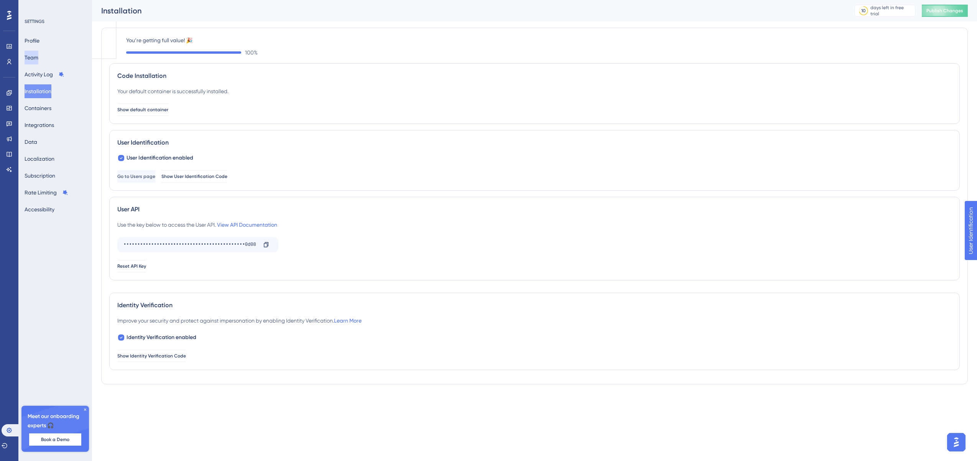
click at [36, 57] on button "Team" at bounding box center [32, 58] width 14 height 14
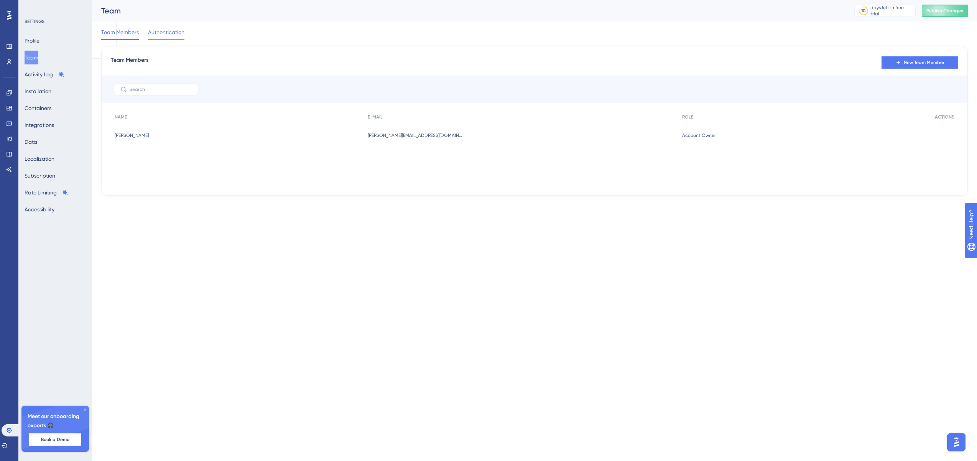
click at [148, 34] on span "Authentication" at bounding box center [166, 32] width 36 height 9
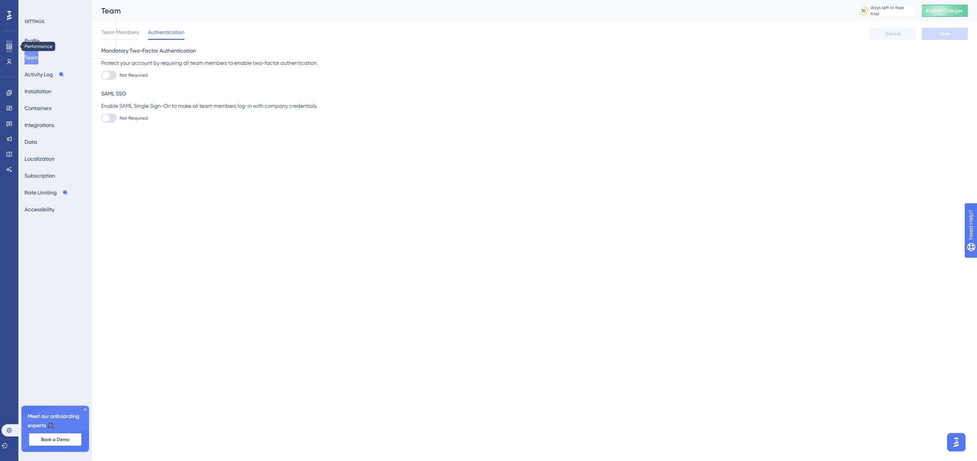
click at [10, 47] on icon at bounding box center [9, 46] width 6 height 6
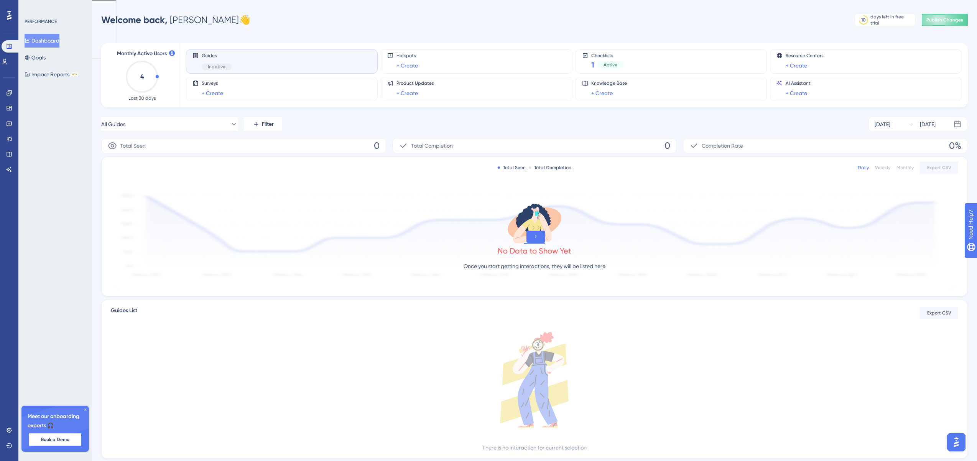
click at [58, 56] on div "Dashboard Goals Impact Reports BETA" at bounding box center [56, 58] width 62 height 48
click at [46, 56] on button "Goals" at bounding box center [35, 58] width 21 height 14
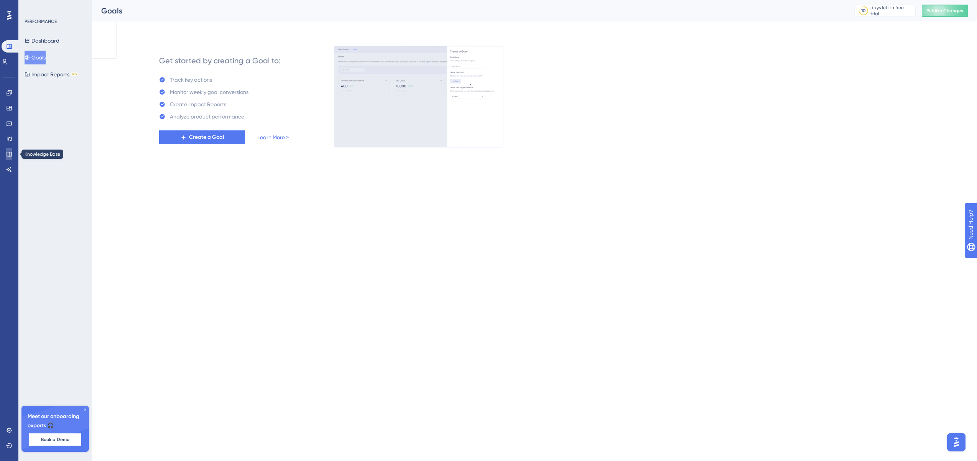
click at [9, 159] on link at bounding box center [9, 154] width 6 height 12
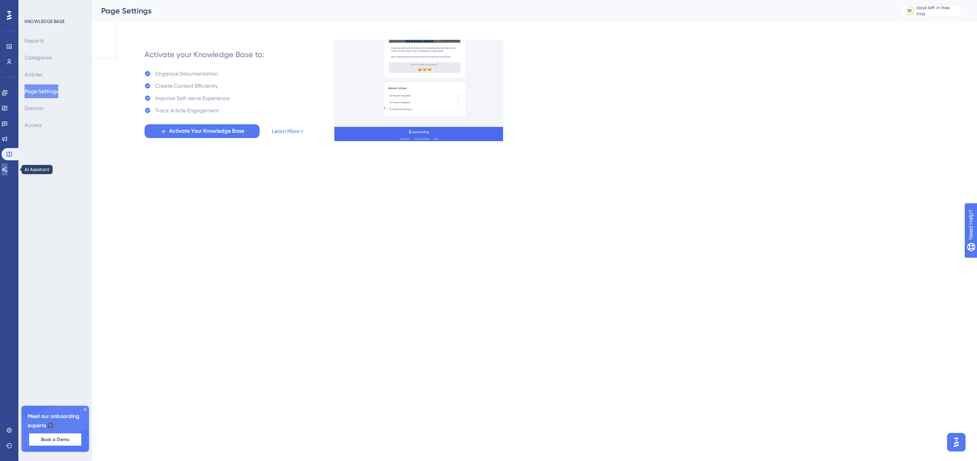
click at [8, 168] on icon at bounding box center [5, 169] width 6 height 6
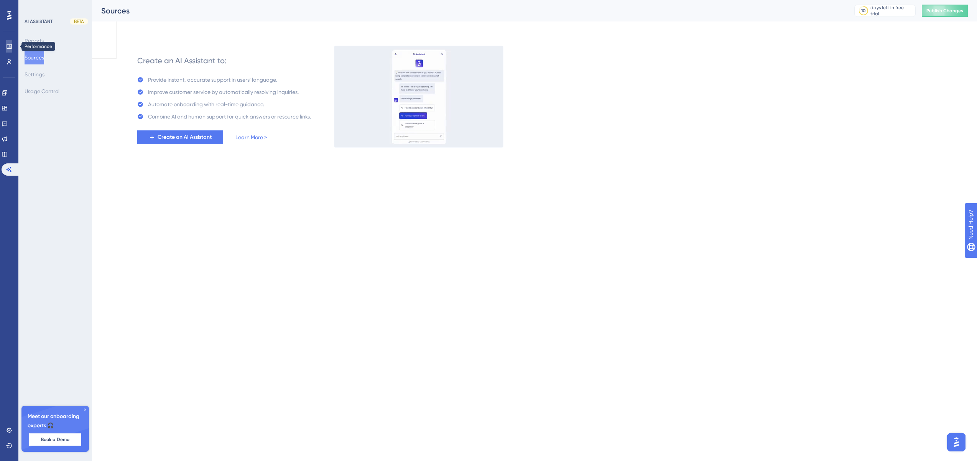
click at [7, 46] on icon at bounding box center [9, 46] width 5 height 5
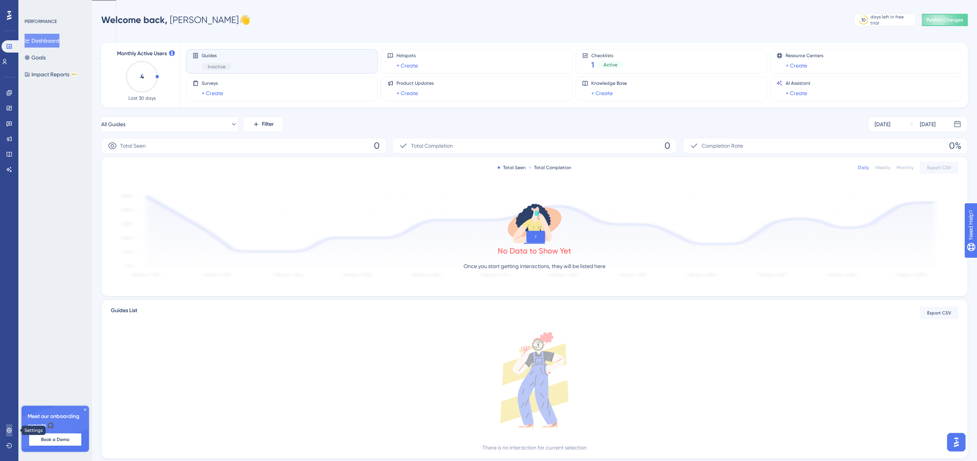
click at [6, 427] on icon at bounding box center [9, 430] width 6 height 6
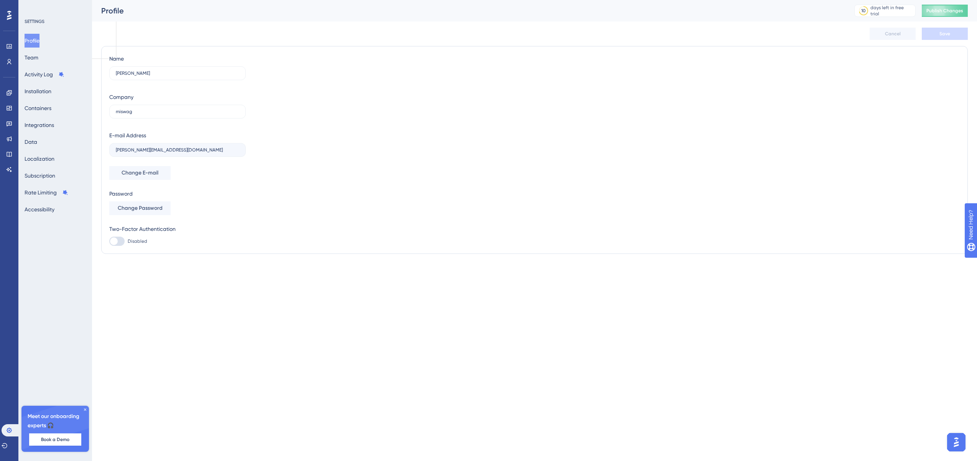
click at [71, 177] on div "Profile Team Activity Log Installation Containers Integrations Data Localizatio…" at bounding box center [56, 125] width 62 height 183
click at [54, 175] on button "Subscription" at bounding box center [40, 176] width 31 height 14
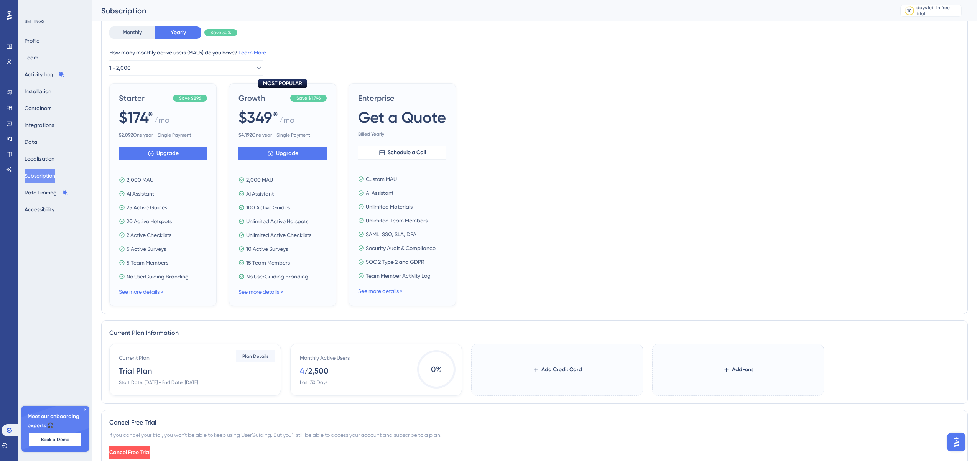
scroll to position [96, 0]
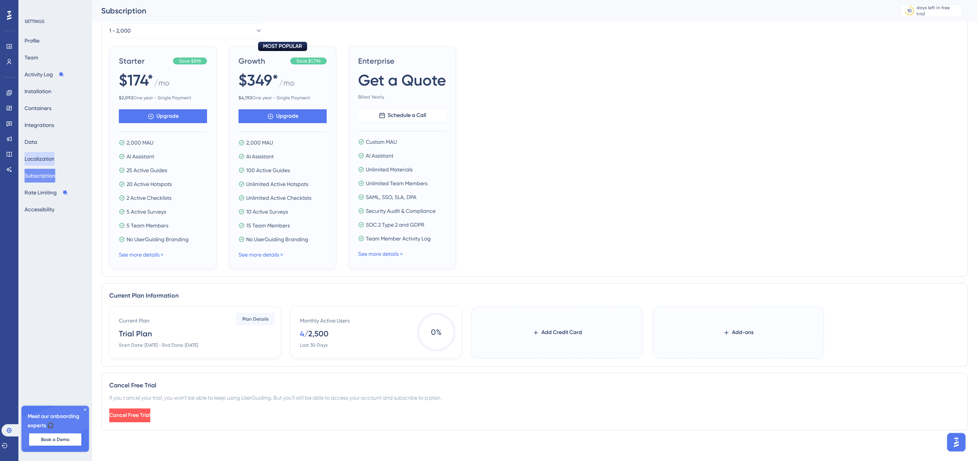
click at [54, 155] on button "Localization" at bounding box center [40, 159] width 30 height 14
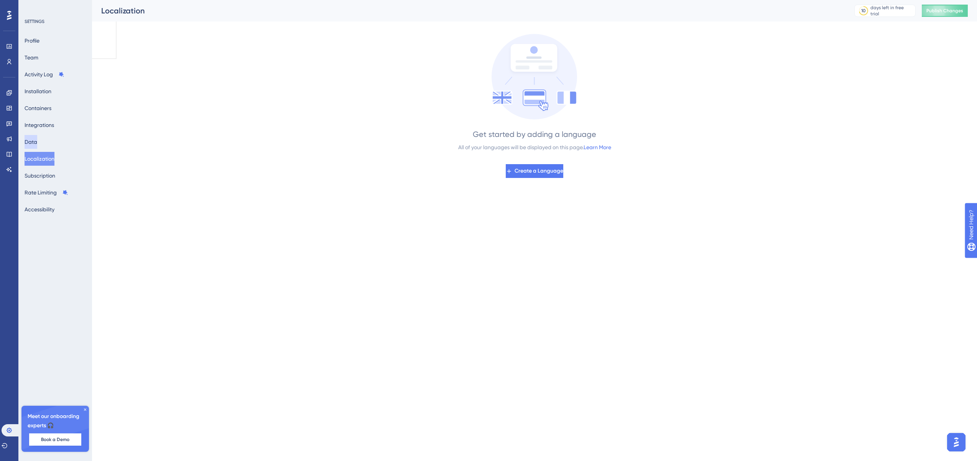
click at [35, 143] on button "Data" at bounding box center [31, 142] width 13 height 14
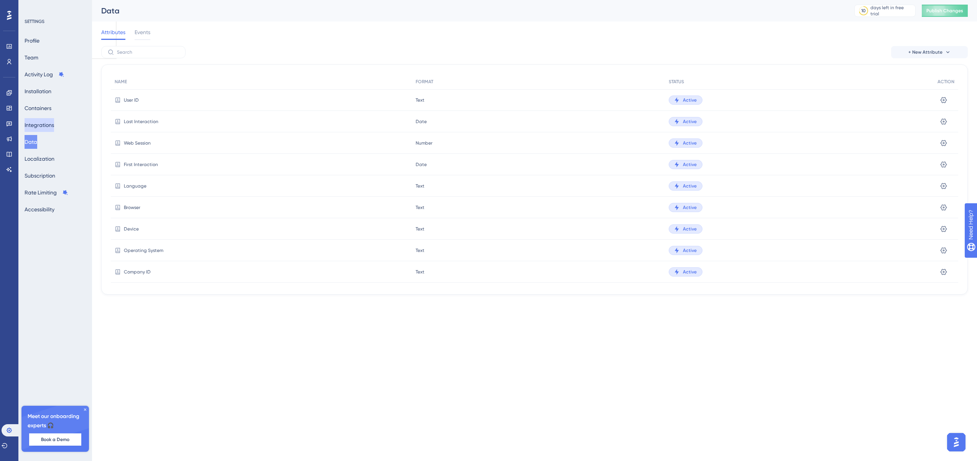
click at [43, 125] on button "Integrations" at bounding box center [40, 125] width 30 height 14
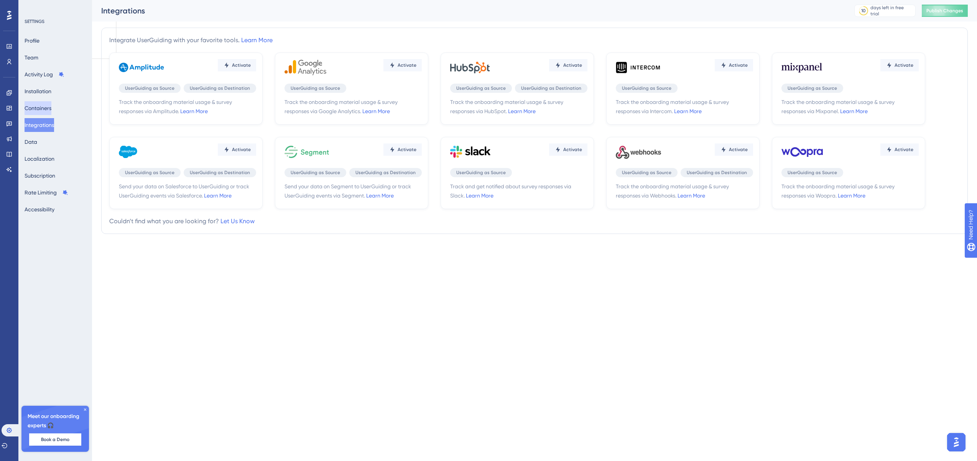
click at [39, 108] on button "Containers" at bounding box center [38, 108] width 27 height 14
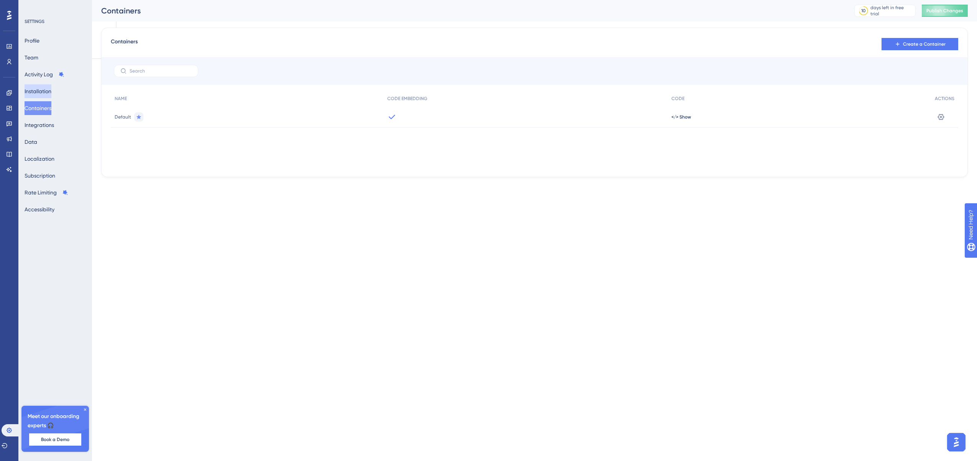
click at [43, 92] on button "Installation" at bounding box center [38, 91] width 27 height 14
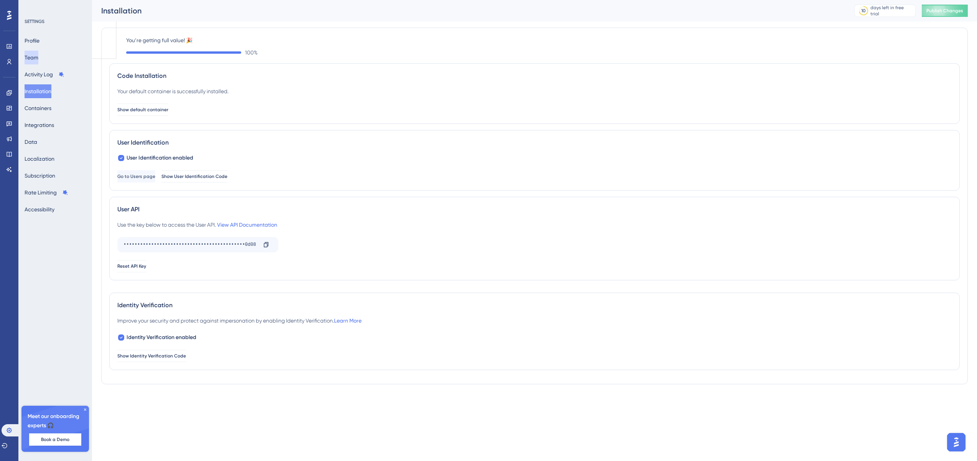
click at [38, 63] on button "Team" at bounding box center [32, 58] width 14 height 14
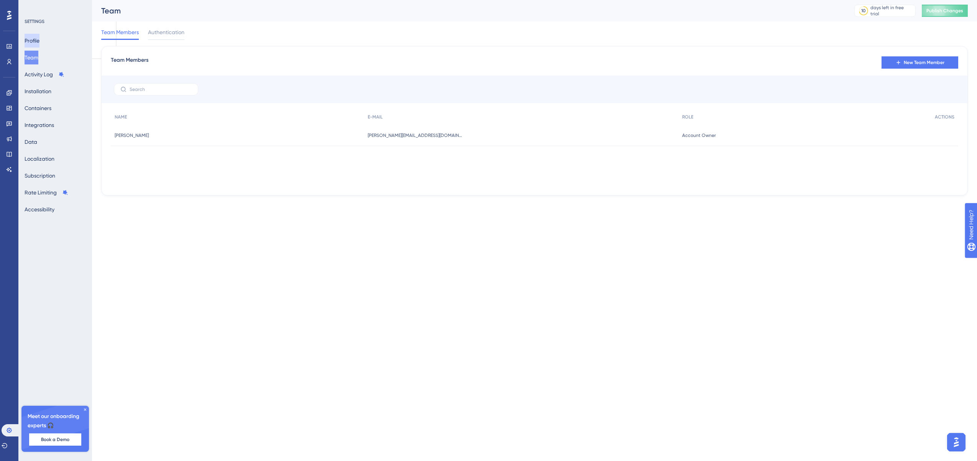
click at [40, 38] on button "Profile" at bounding box center [32, 41] width 15 height 14
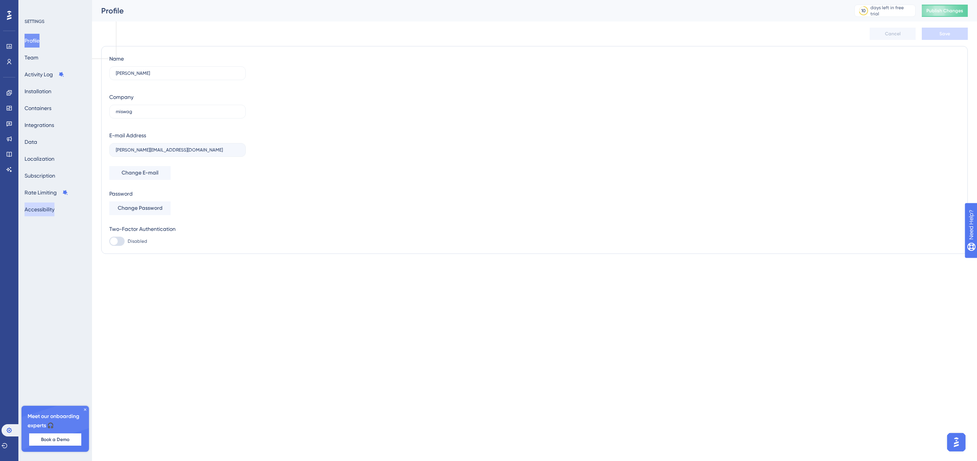
click at [43, 213] on button "Accessibility" at bounding box center [40, 210] width 30 height 14
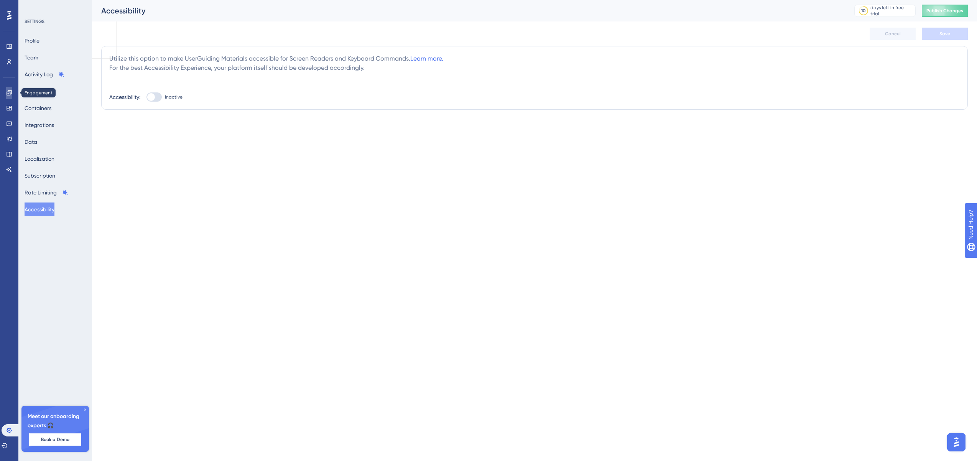
click at [10, 89] on link at bounding box center [9, 93] width 6 height 12
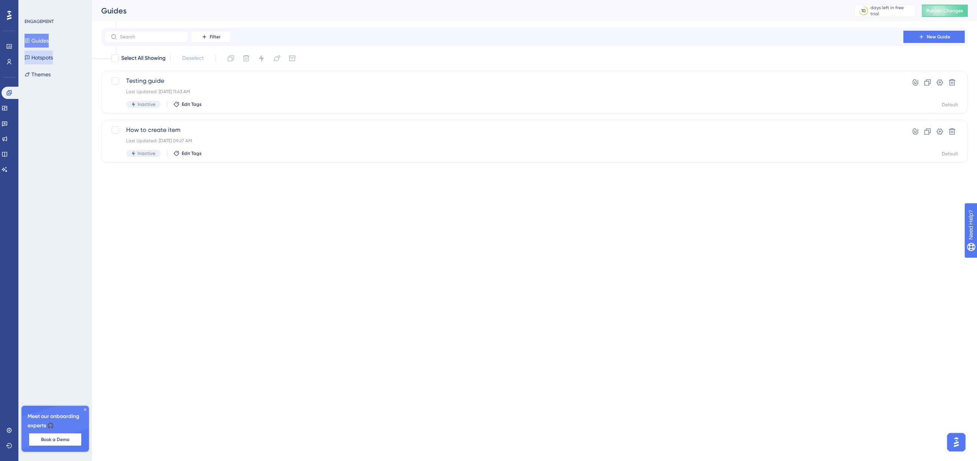
click at [52, 58] on button "Hotspots" at bounding box center [39, 58] width 28 height 14
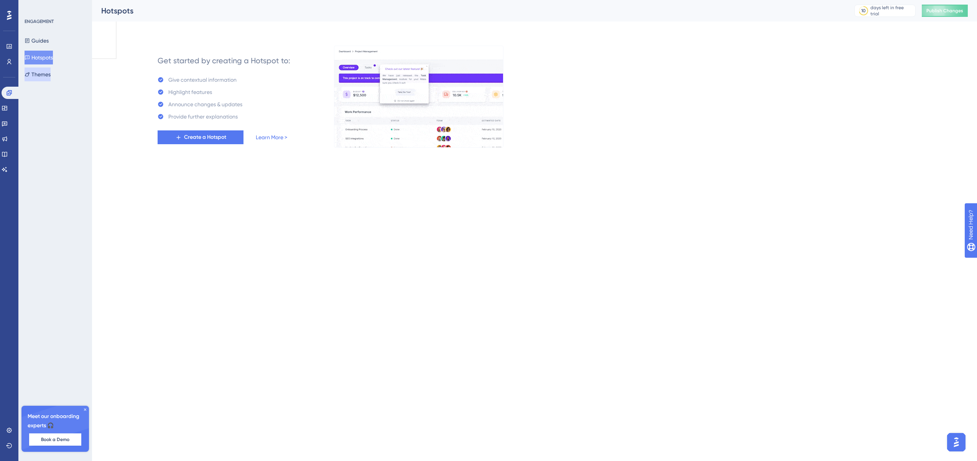
click at [46, 75] on button "Themes" at bounding box center [38, 75] width 26 height 14
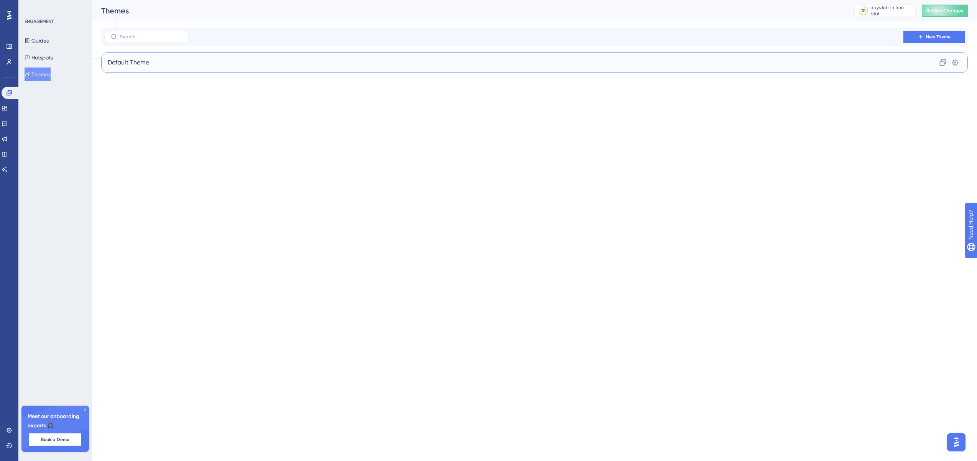
click at [155, 61] on div "Default Theme Clone Settings" at bounding box center [534, 62] width 867 height 21
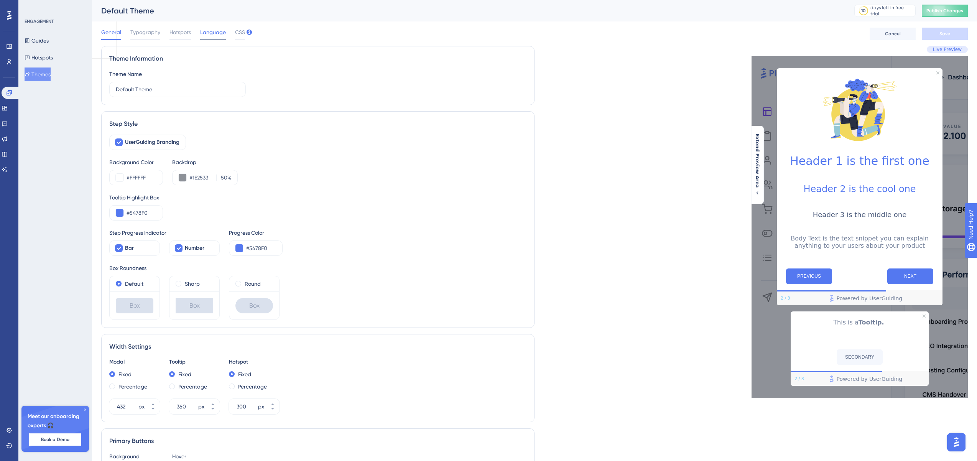
click at [207, 33] on span "Language" at bounding box center [213, 32] width 26 height 9
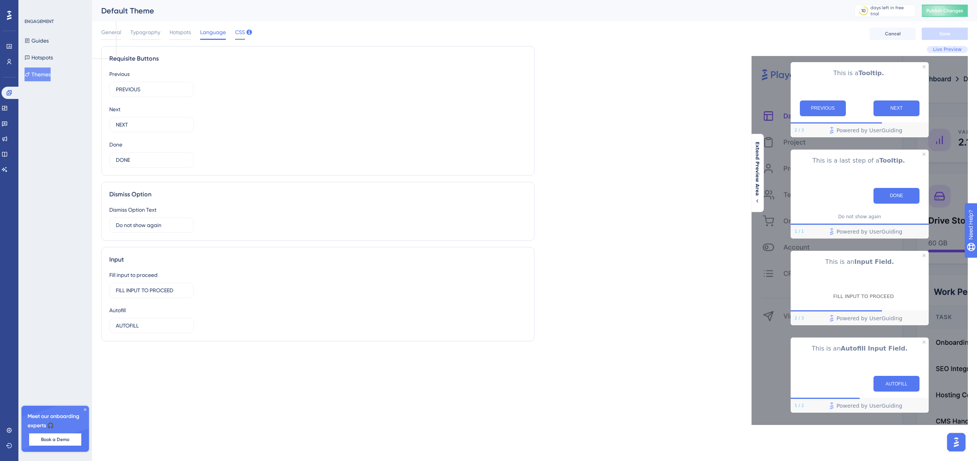
click at [235, 32] on span "CSS" at bounding box center [240, 32] width 10 height 9
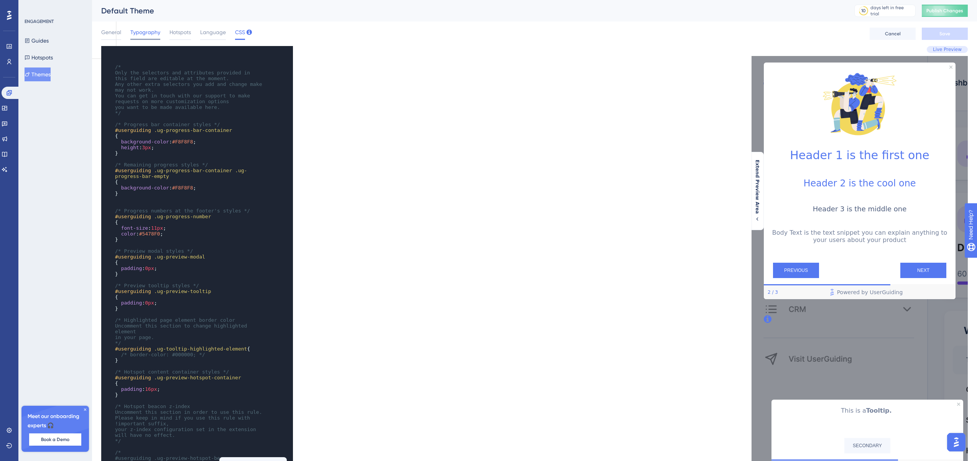
click at [145, 33] on span "Typography" at bounding box center [145, 32] width 30 height 9
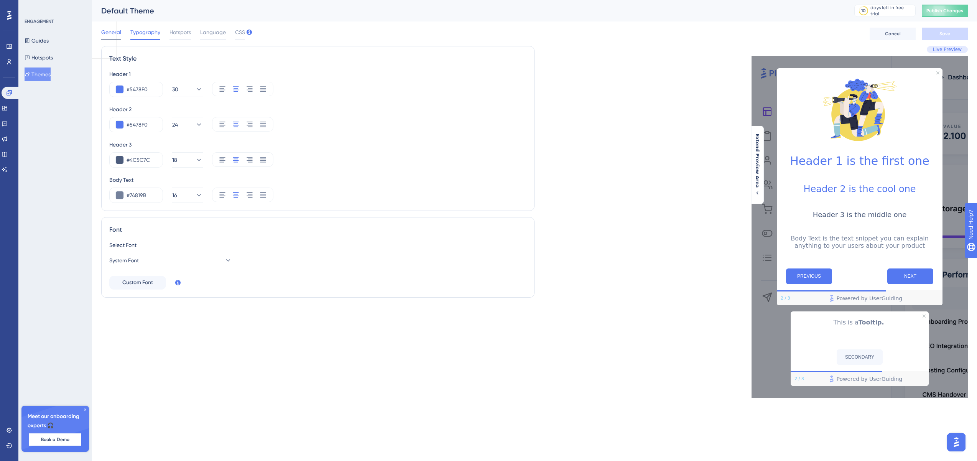
click at [115, 36] on span "General" at bounding box center [111, 32] width 20 height 9
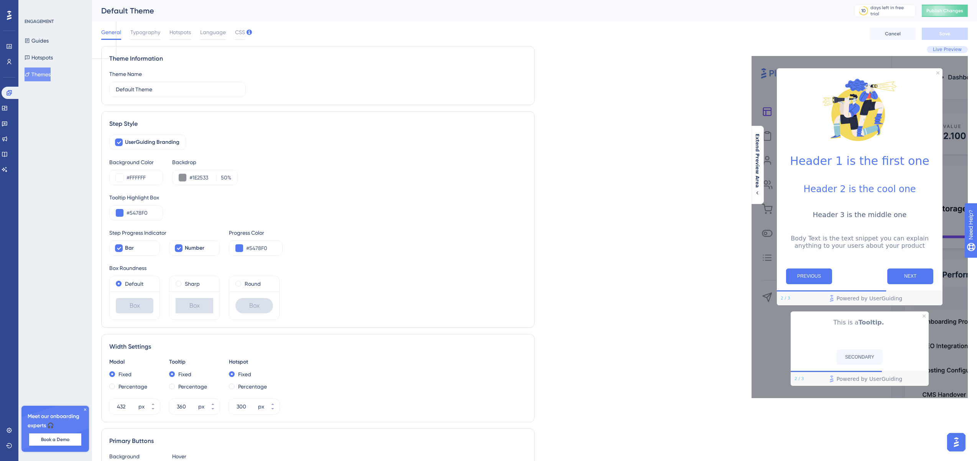
click at [359, 166] on div "Background Color #FFFFFF Backdrop #1E2533 50 %" at bounding box center [317, 172] width 417 height 28
click at [146, 29] on span "Typography" at bounding box center [145, 32] width 30 height 9
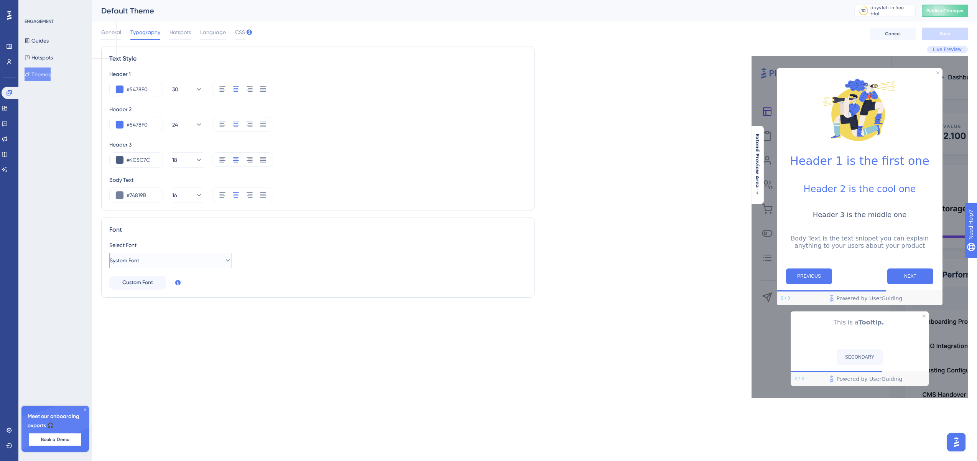
click at [175, 260] on button "System Font" at bounding box center [170, 260] width 123 height 15
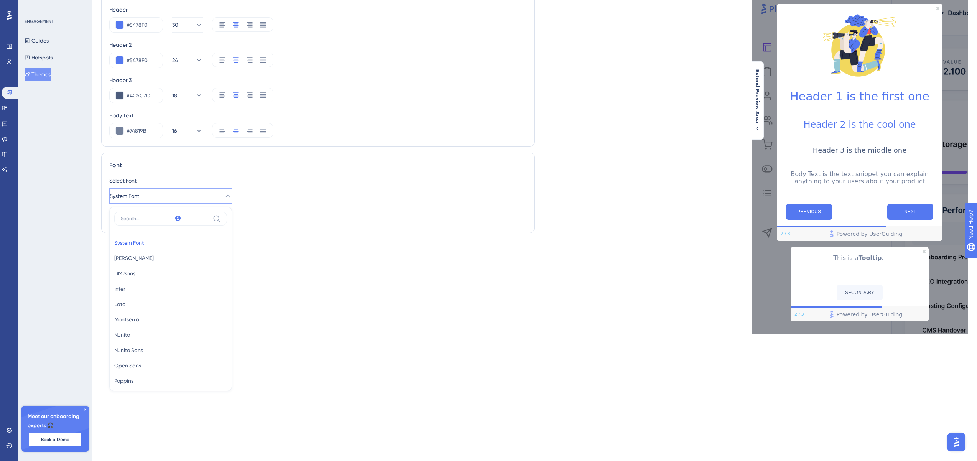
click at [289, 175] on div "Font Select Font System Font System Font System Font [PERSON_NAME] [PERSON_NAME…" at bounding box center [317, 193] width 433 height 81
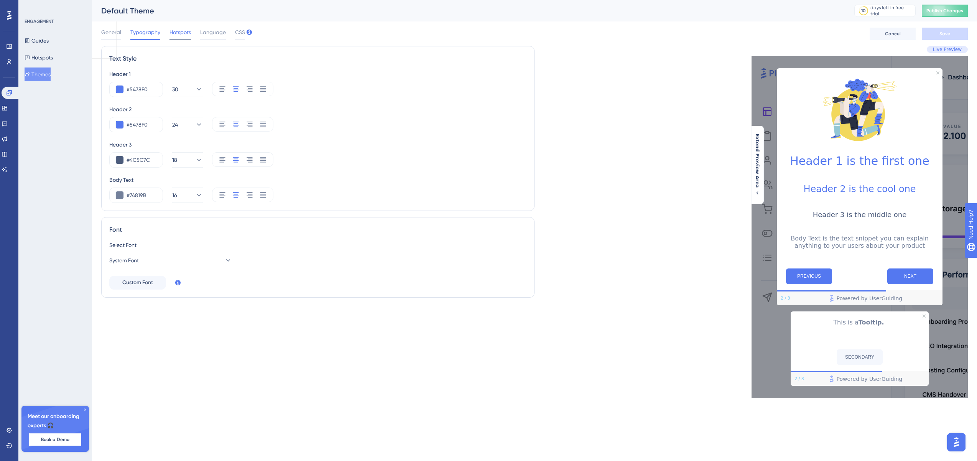
click at [176, 29] on span "Hotspots" at bounding box center [180, 32] width 21 height 9
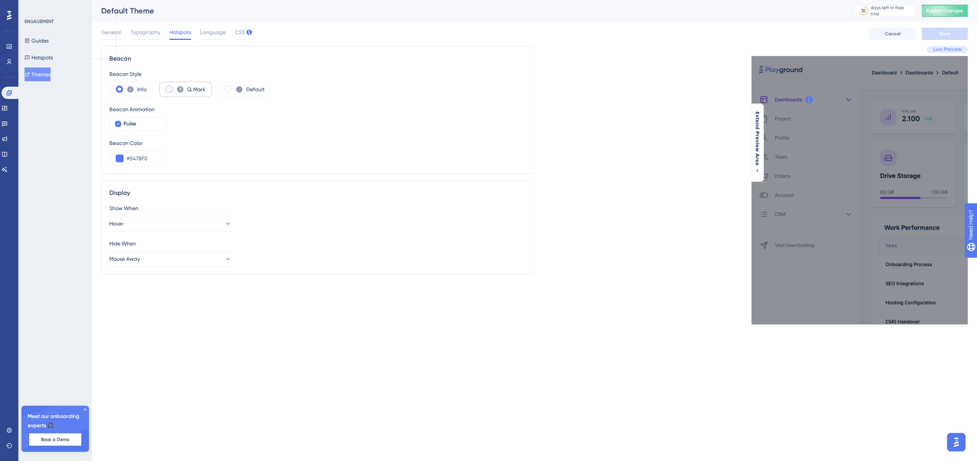
click at [177, 92] on icon at bounding box center [180, 90] width 8 height 8
click at [243, 91] on icon at bounding box center [239, 90] width 8 height 8
click at [52, 53] on button "Hotspots" at bounding box center [39, 58] width 28 height 14
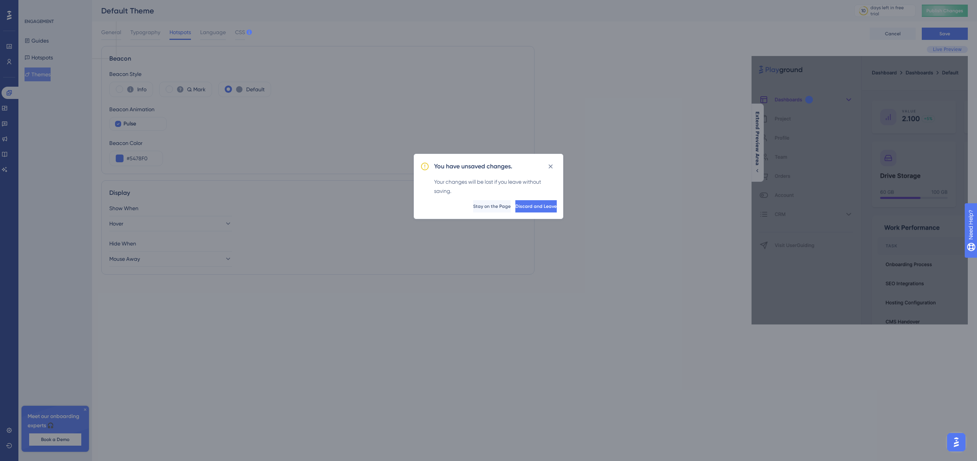
click at [45, 46] on div "You have unsaved changes. Your changes will be lost if you leave without saving…" at bounding box center [488, 230] width 977 height 461
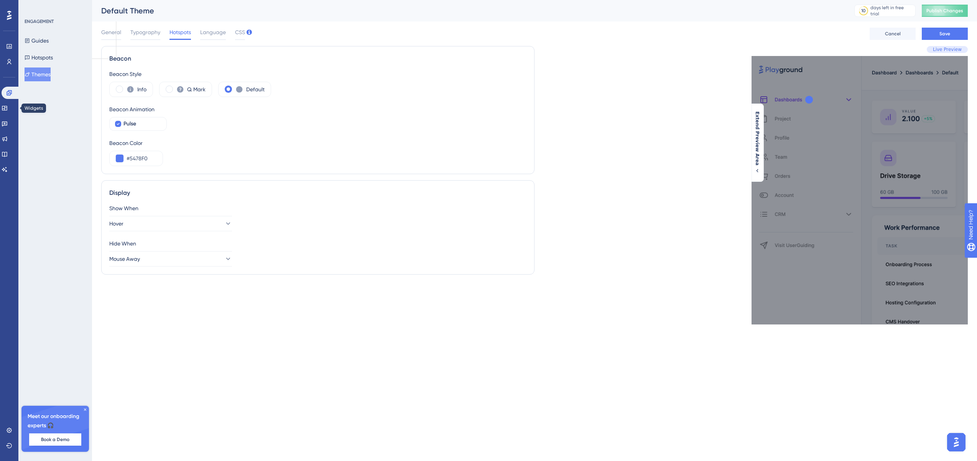
click at [14, 114] on div "Widgets" at bounding box center [9, 108] width 15 height 12
click at [8, 110] on icon at bounding box center [5, 108] width 6 height 6
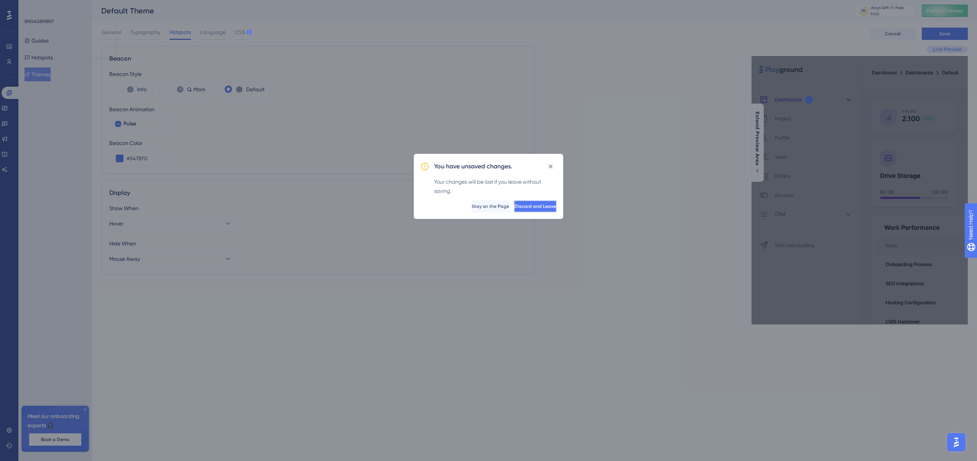
click at [524, 207] on span "Discard and Leave" at bounding box center [535, 206] width 41 height 6
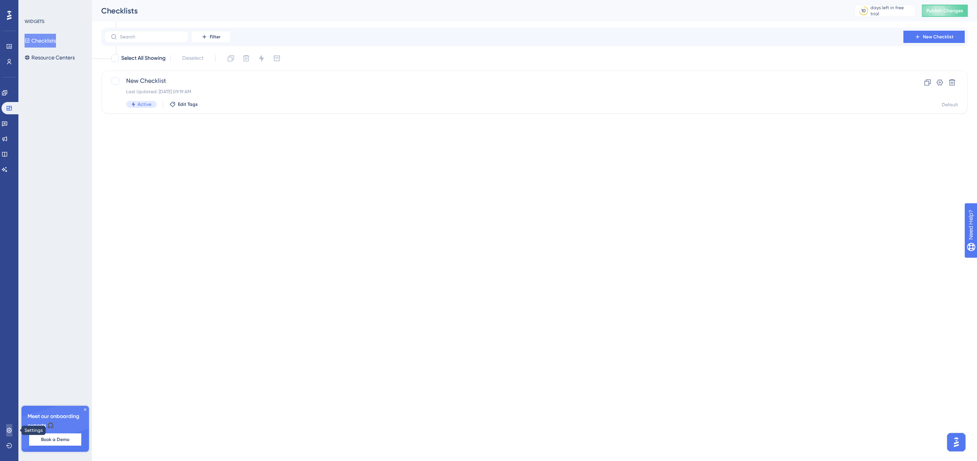
click at [12, 433] on link at bounding box center [9, 430] width 6 height 12
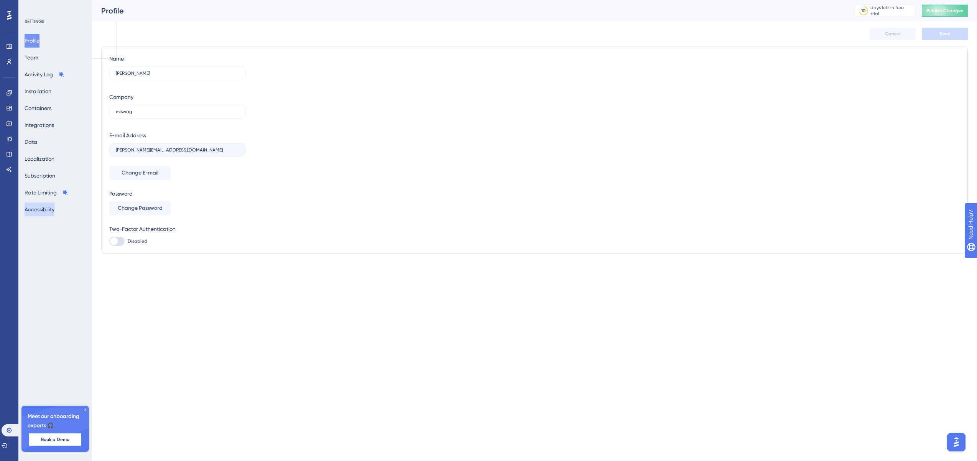
click at [48, 210] on button "Accessibility" at bounding box center [40, 210] width 30 height 14
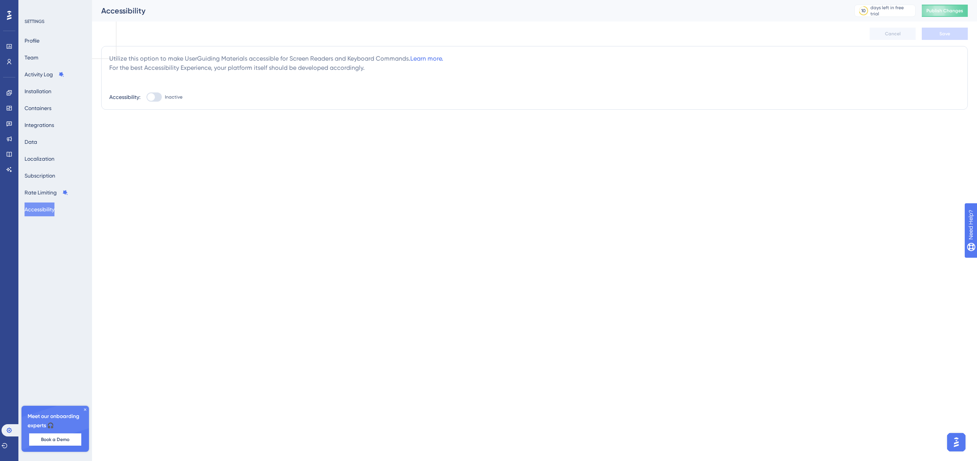
click at [48, 83] on div "Profile Team Activity Log Installation Containers Integrations Data Localizatio…" at bounding box center [56, 125] width 62 height 183
click at [39, 107] on button "Containers" at bounding box center [38, 108] width 27 height 14
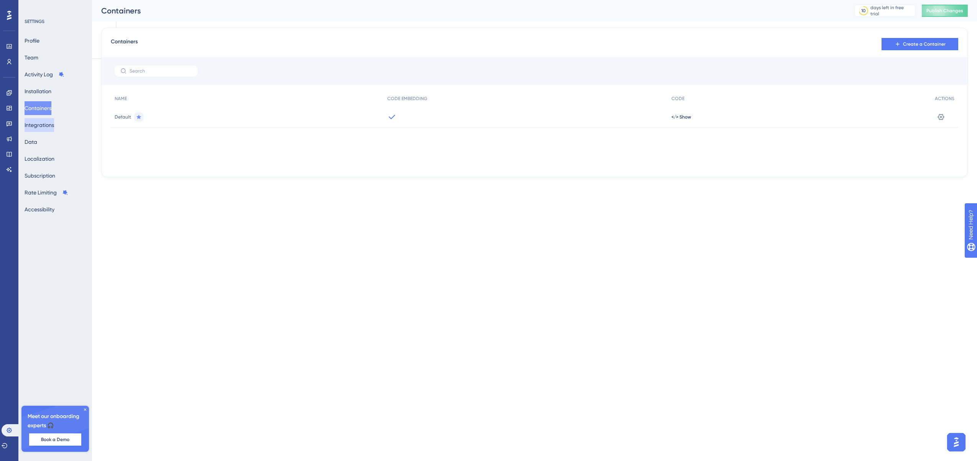
click at [43, 128] on button "Integrations" at bounding box center [40, 125] width 30 height 14
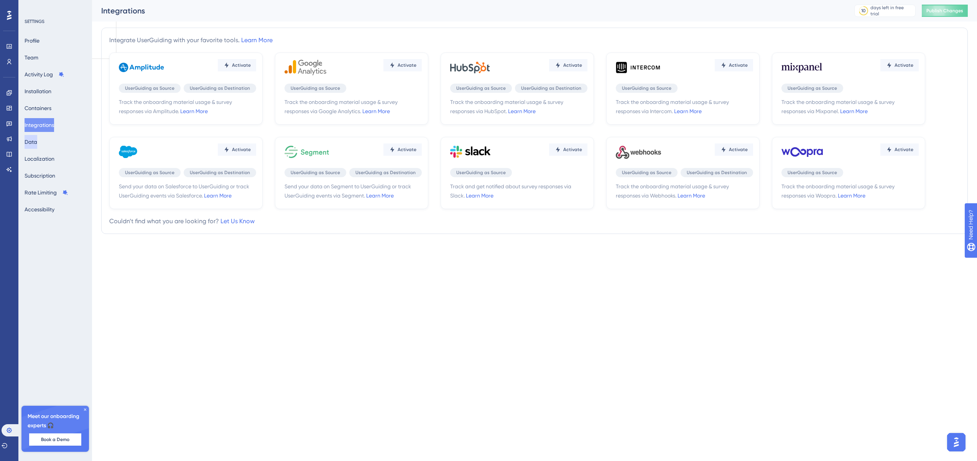
click at [37, 141] on button "Data" at bounding box center [31, 142] width 13 height 14
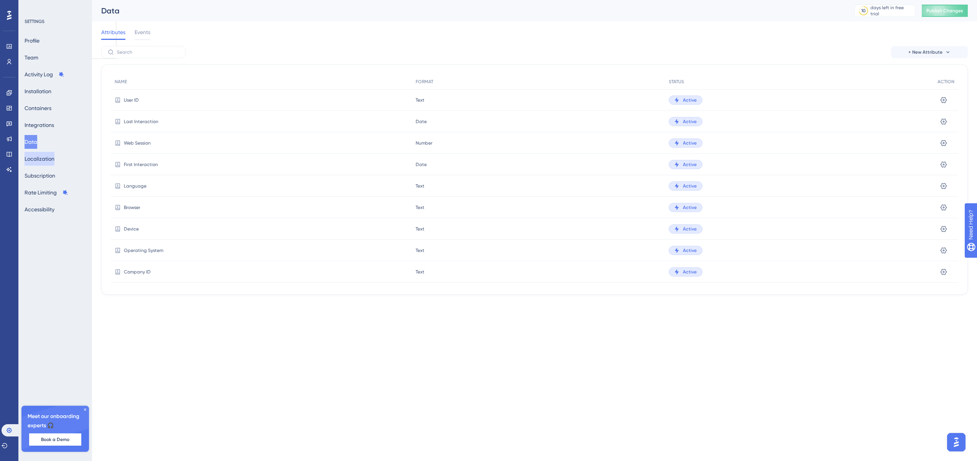
click at [40, 162] on button "Localization" at bounding box center [40, 159] width 30 height 14
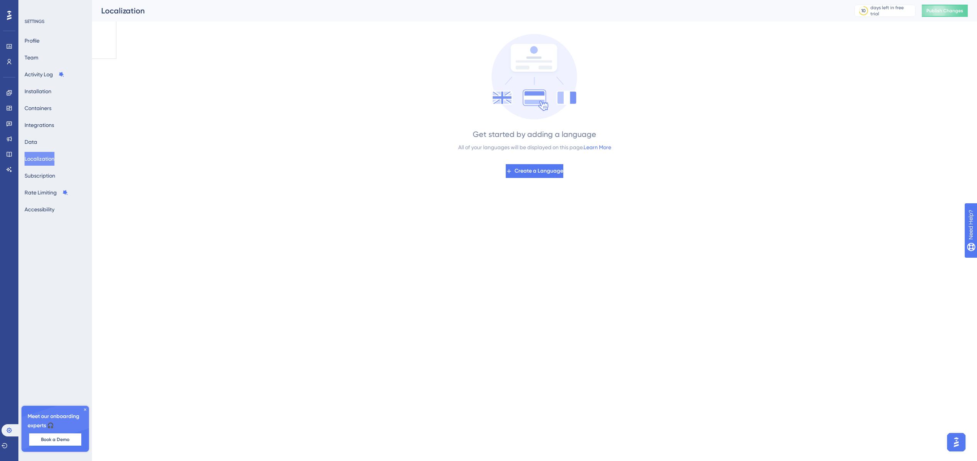
click at [41, 29] on div "SETTINGS Profile Team Activity Log Installation Containers Integrations Data Lo…" at bounding box center [56, 117] width 62 height 198
click at [41, 33] on div "SETTINGS Profile Team Activity Log Installation Containers Integrations Data Lo…" at bounding box center [56, 117] width 62 height 198
click at [38, 59] on button "Team" at bounding box center [32, 58] width 14 height 14
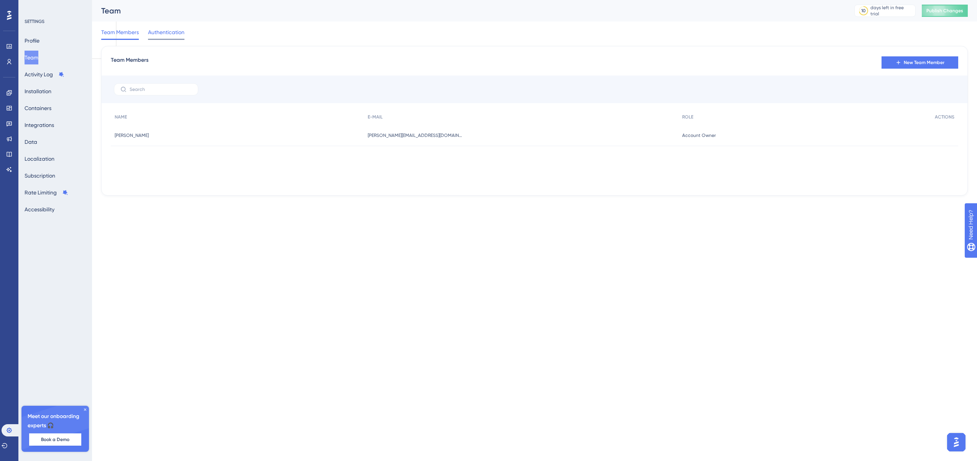
click at [168, 33] on span "Authentication" at bounding box center [166, 32] width 36 height 9
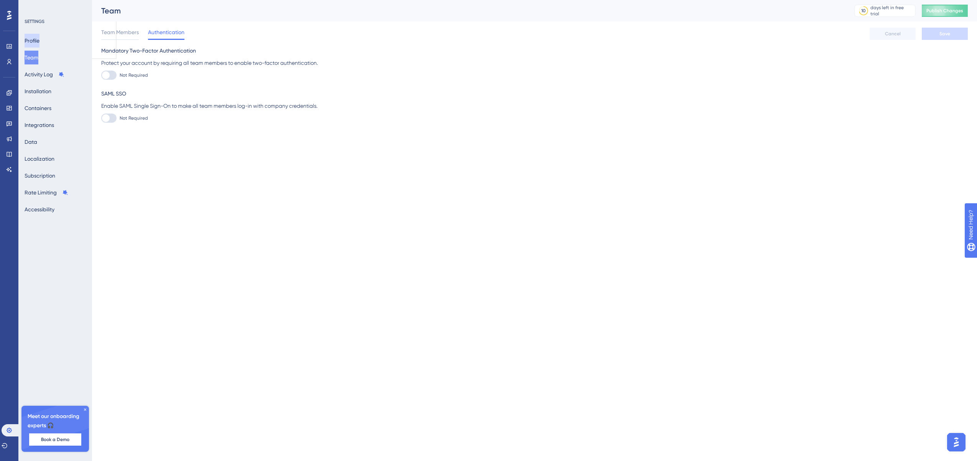
click at [32, 40] on button "Profile" at bounding box center [32, 41] width 15 height 14
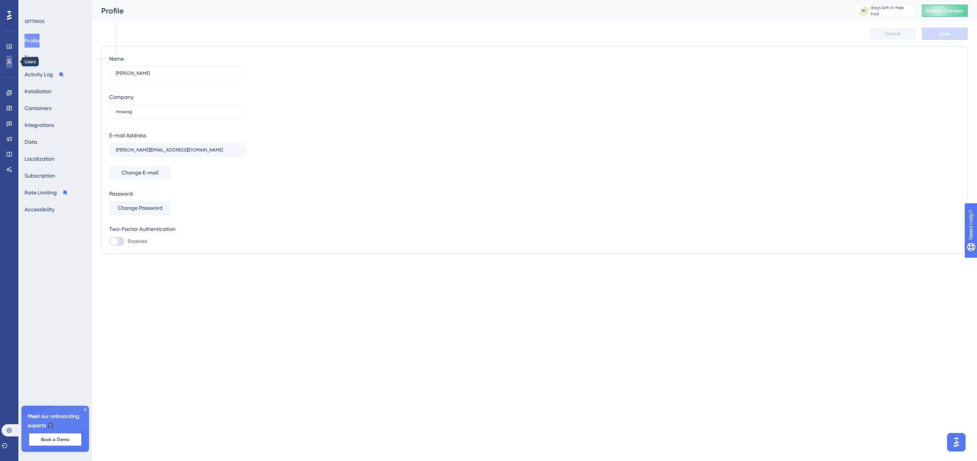
click at [10, 62] on icon at bounding box center [9, 62] width 6 height 6
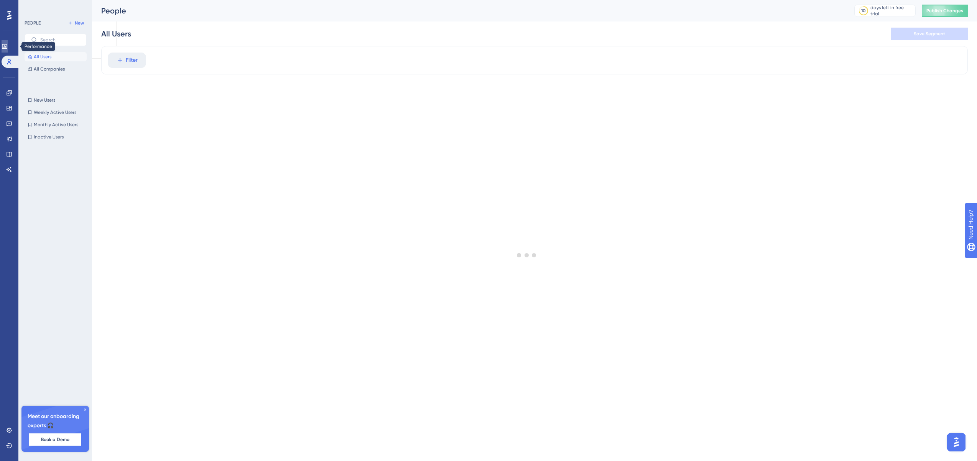
click at [8, 47] on icon at bounding box center [5, 46] width 6 height 6
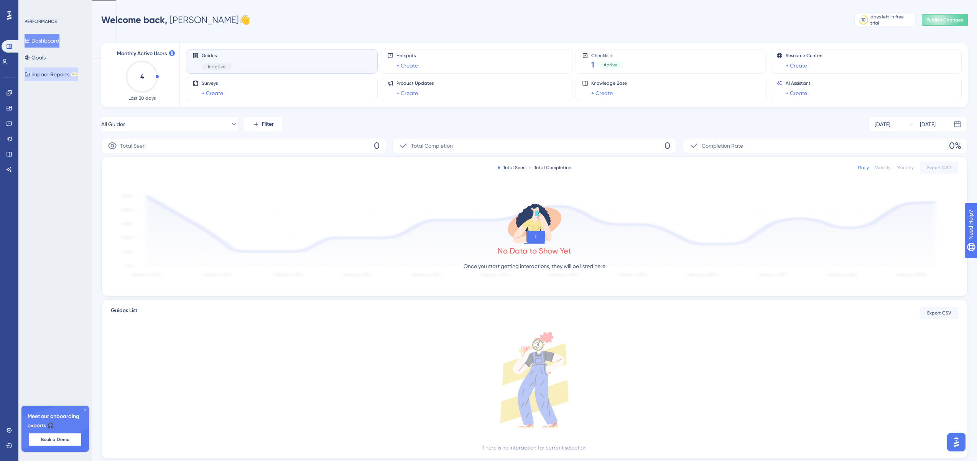
click at [50, 76] on button "Impact Reports BETA" at bounding box center [51, 75] width 53 height 14
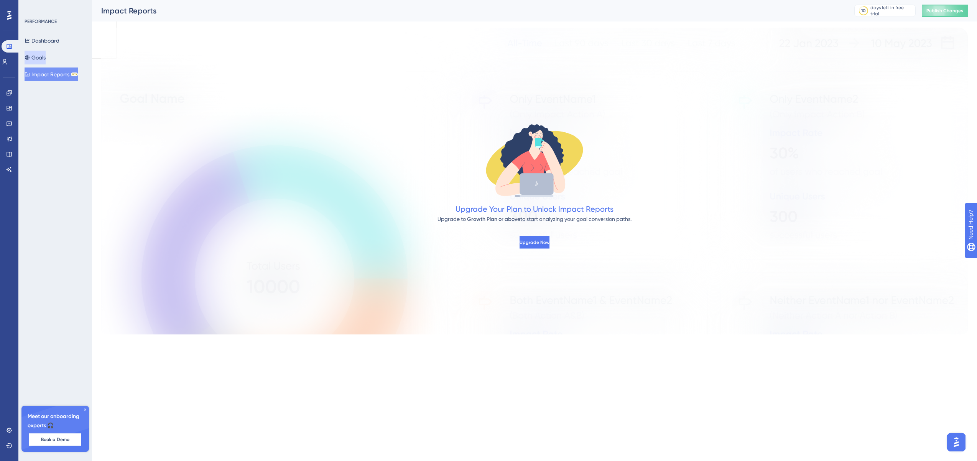
click at [46, 53] on button "Goals" at bounding box center [35, 58] width 21 height 14
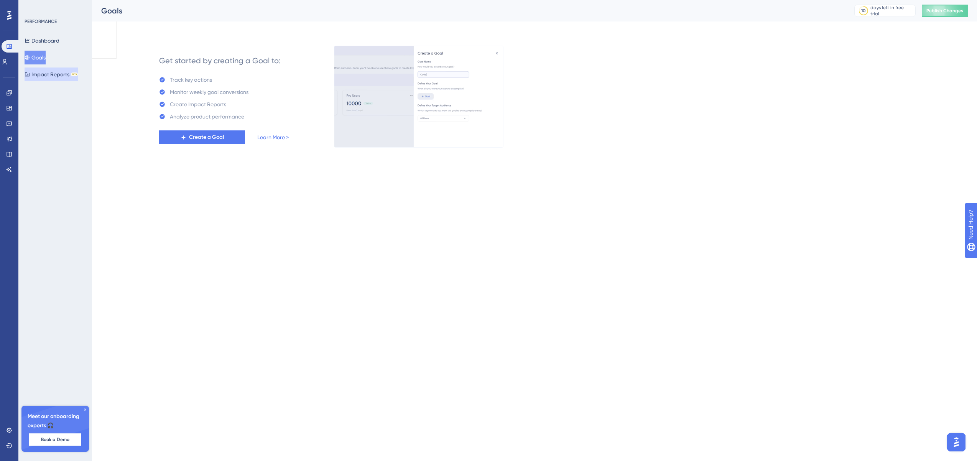
click at [53, 68] on button "Impact Reports BETA" at bounding box center [51, 75] width 53 height 14
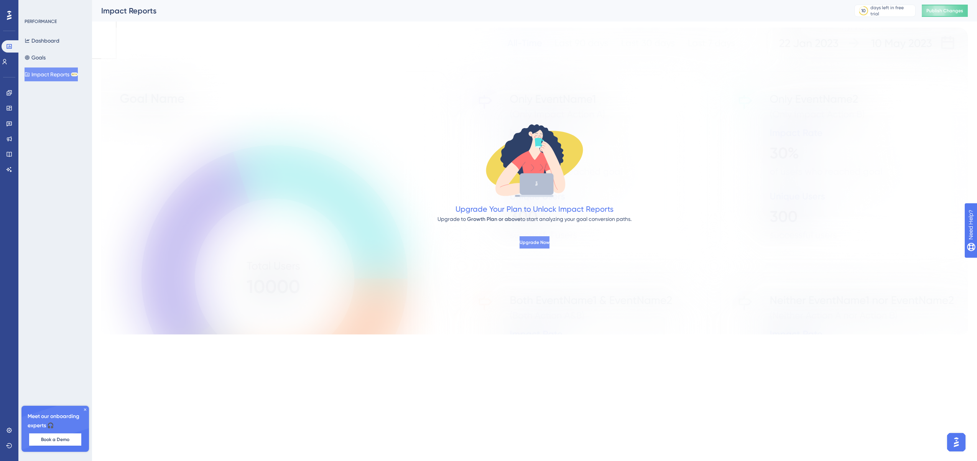
click at [530, 244] on span "Upgrade Now" at bounding box center [535, 242] width 30 height 6
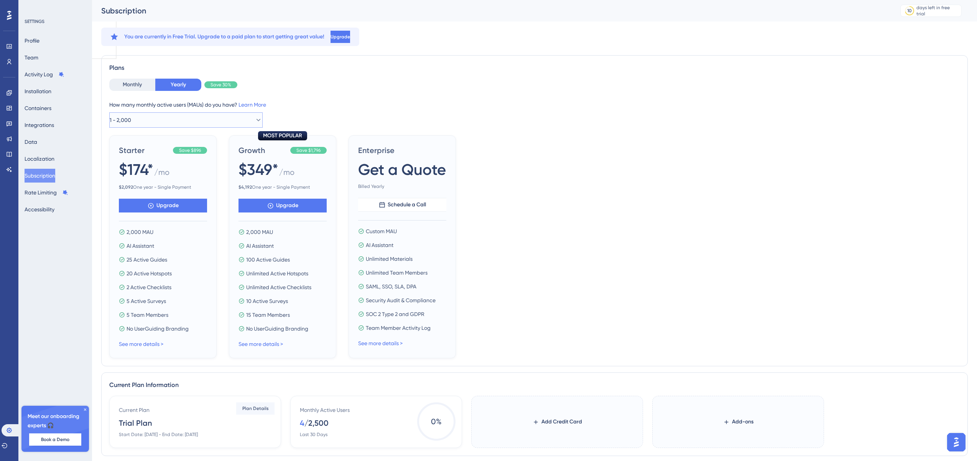
click at [131, 123] on span "1 - 2,000" at bounding box center [120, 119] width 21 height 9
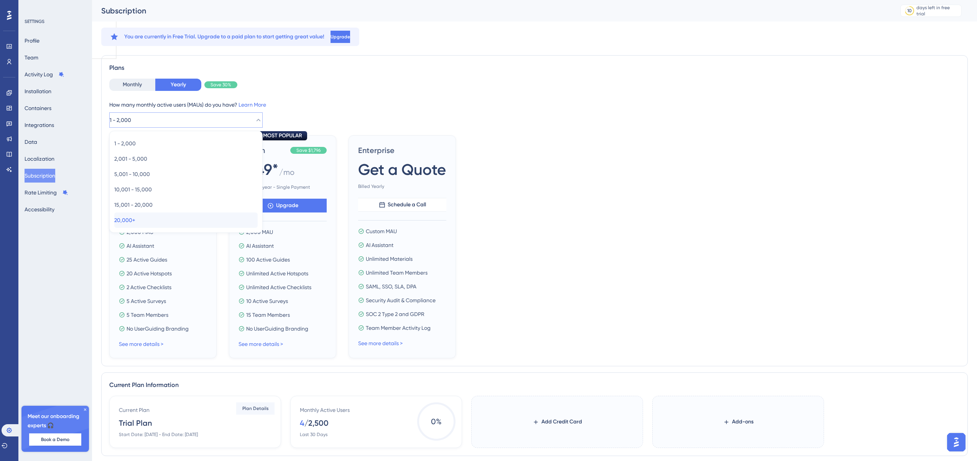
click at [138, 214] on div "20,000+ 20,000+" at bounding box center [185, 219] width 143 height 15
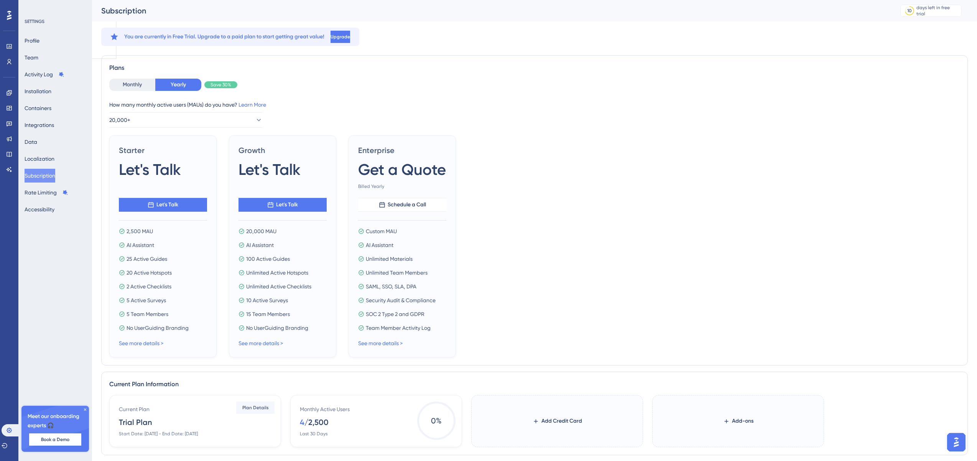
click at [169, 111] on div "How many monthly active users ([PERSON_NAME]) do you have? Learn More 20,000+" at bounding box center [534, 114] width 851 height 28
click at [167, 117] on button "20,000+" at bounding box center [185, 119] width 153 height 15
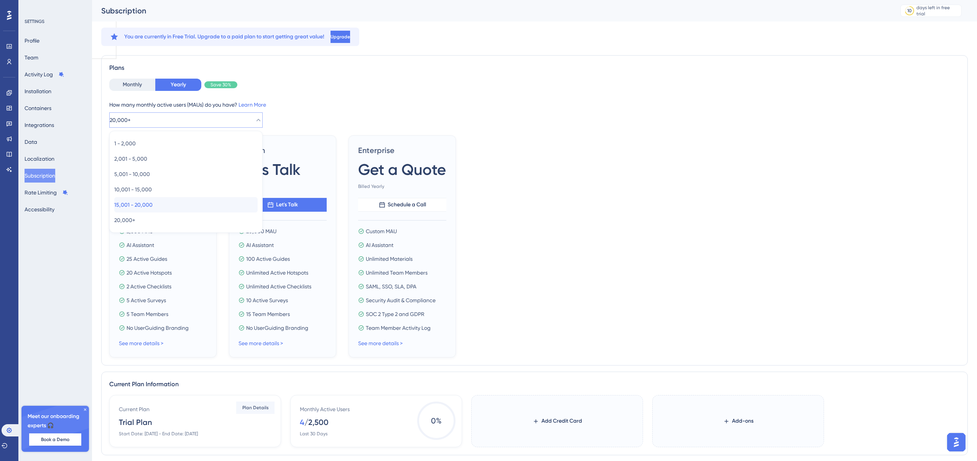
click at [153, 201] on span "15,001 - 20,000" at bounding box center [133, 204] width 38 height 9
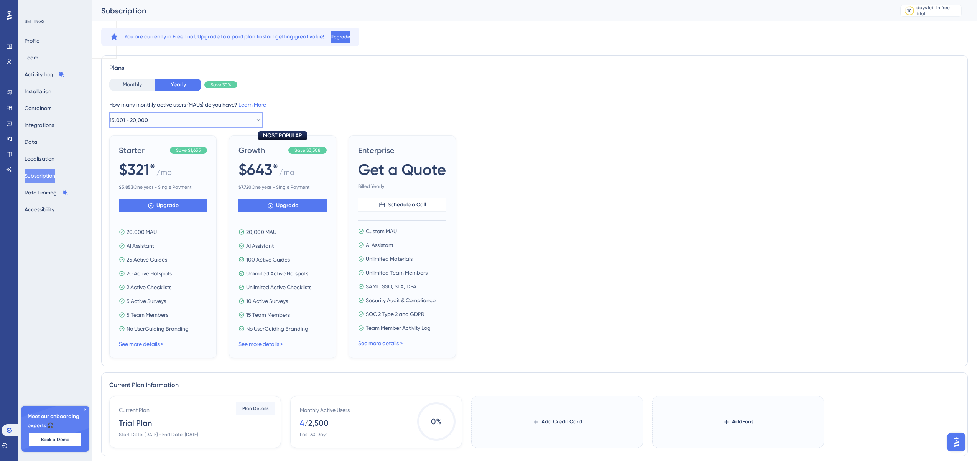
click at [173, 116] on button "15,001 - 20,000" at bounding box center [185, 119] width 153 height 15
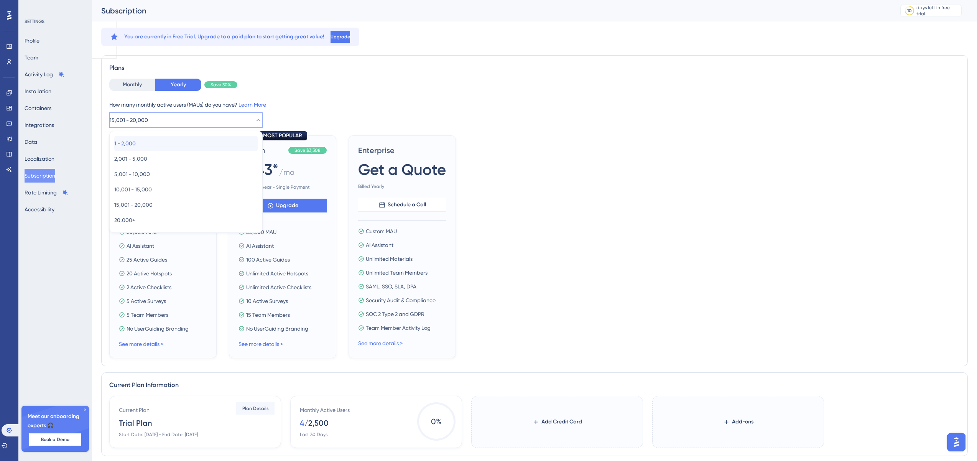
click at [154, 140] on div "1 - 2,000 1 - 2,000" at bounding box center [185, 143] width 143 height 15
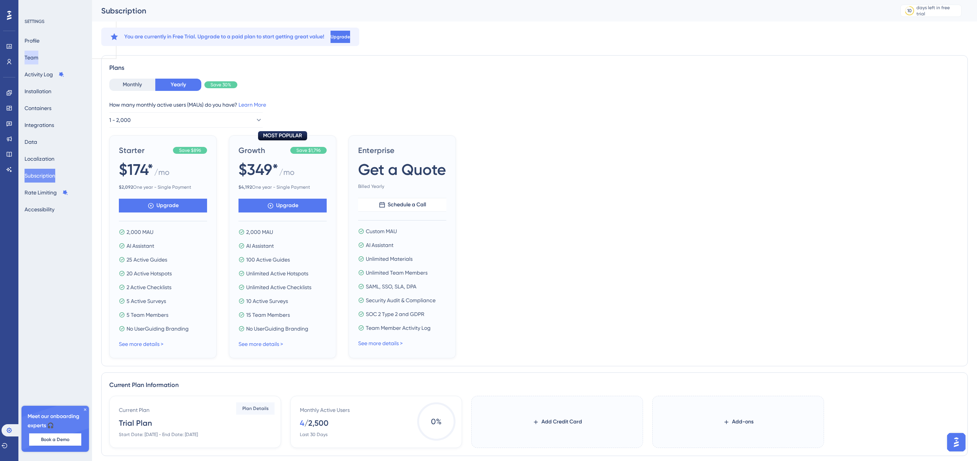
click at [38, 54] on button "Team" at bounding box center [32, 58] width 14 height 14
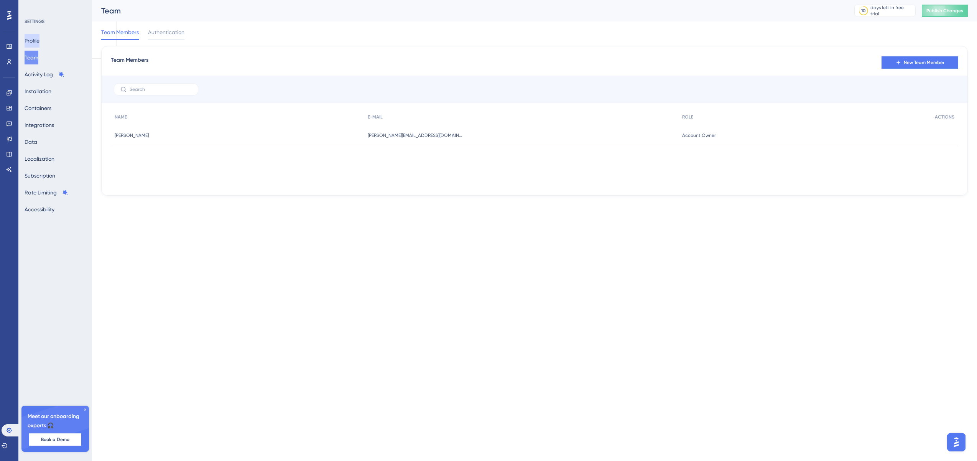
click at [40, 41] on button "Profile" at bounding box center [32, 41] width 15 height 14
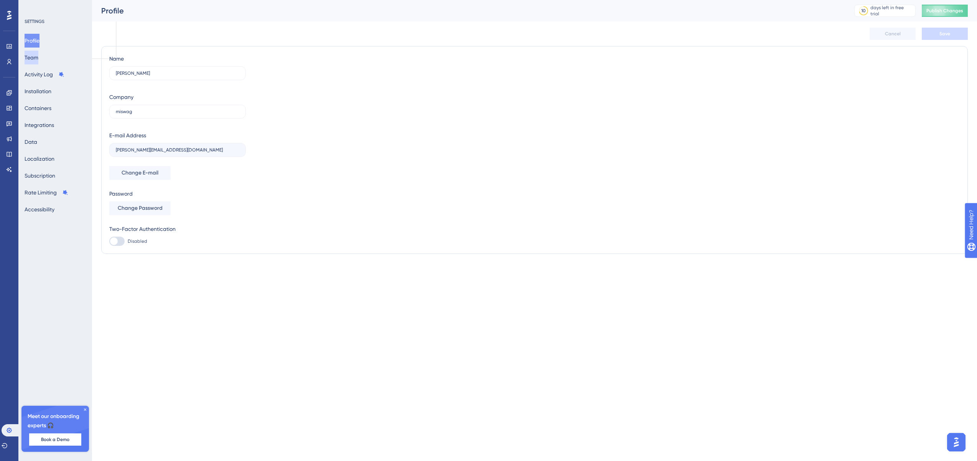
click at [38, 52] on button "Team" at bounding box center [32, 58] width 14 height 14
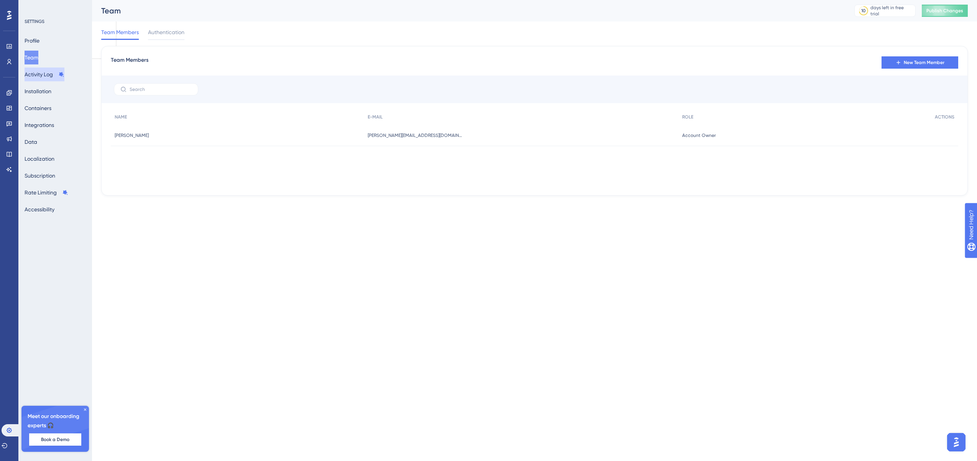
click at [46, 78] on button "Activity Log" at bounding box center [45, 75] width 40 height 14
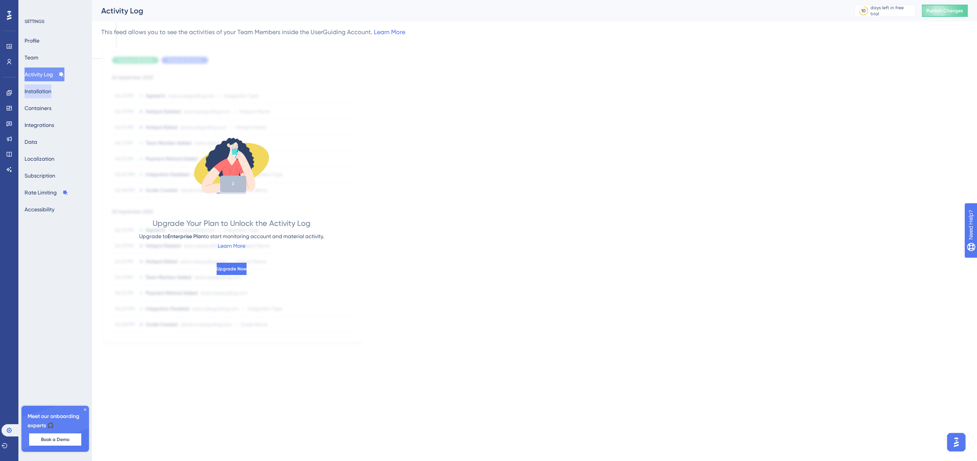
click at [44, 97] on button "Installation" at bounding box center [38, 91] width 27 height 14
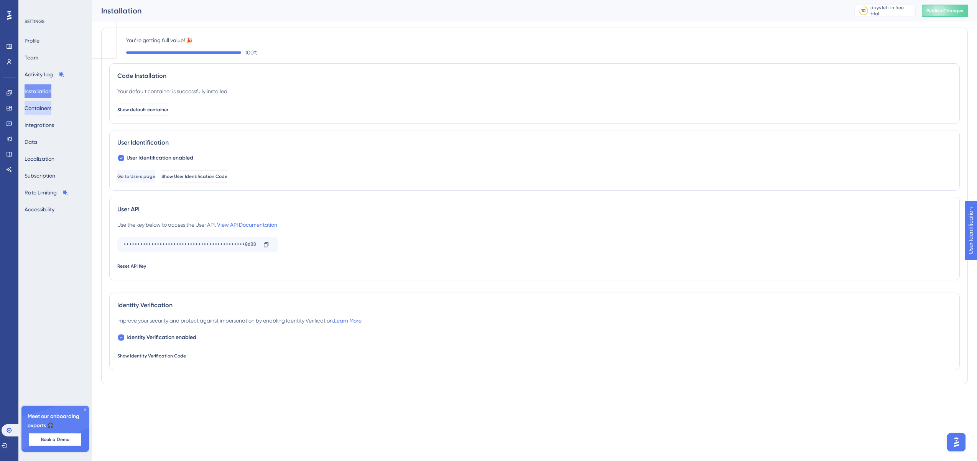
click at [43, 110] on button "Containers" at bounding box center [38, 108] width 27 height 14
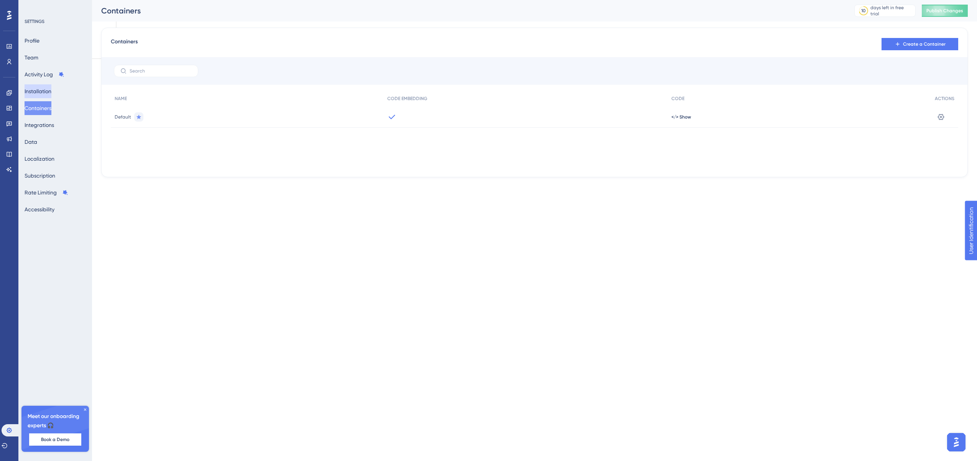
click at [43, 94] on button "Installation" at bounding box center [38, 91] width 27 height 14
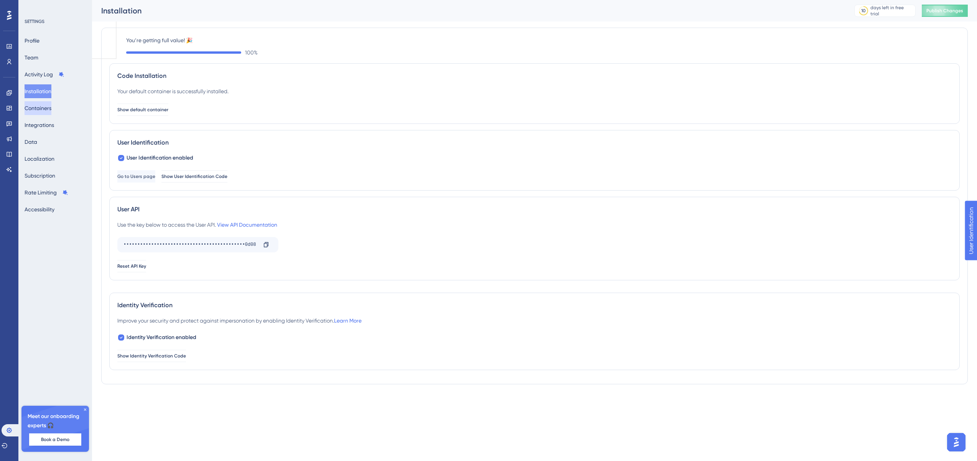
click at [51, 105] on button "Containers" at bounding box center [38, 108] width 27 height 14
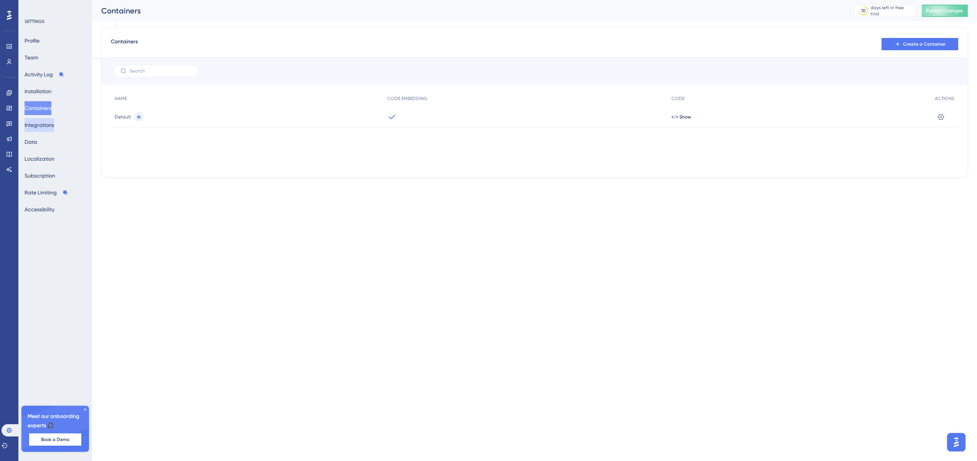
click at [47, 121] on button "Integrations" at bounding box center [40, 125] width 30 height 14
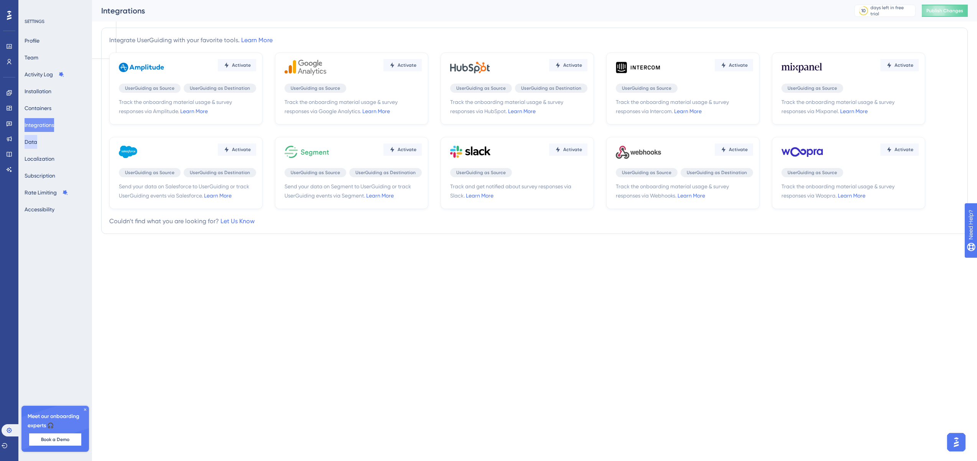
click at [32, 143] on button "Data" at bounding box center [31, 142] width 13 height 14
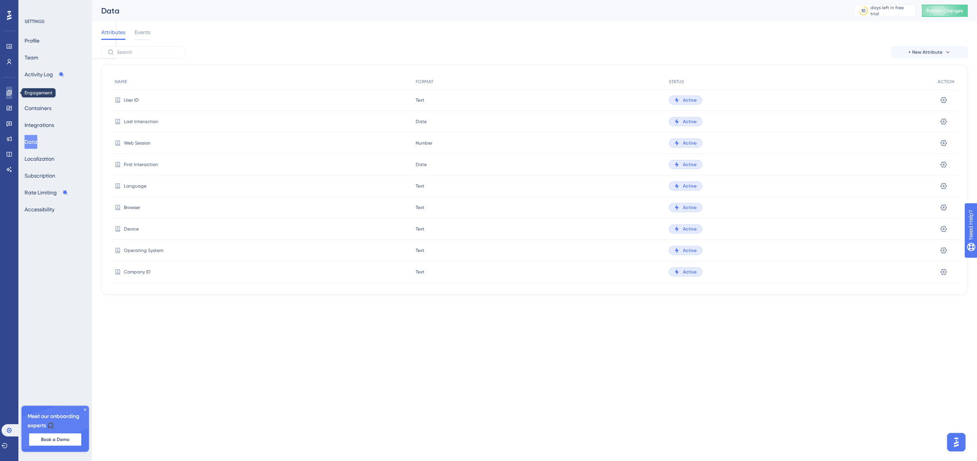
click at [6, 92] on link at bounding box center [9, 93] width 6 height 12
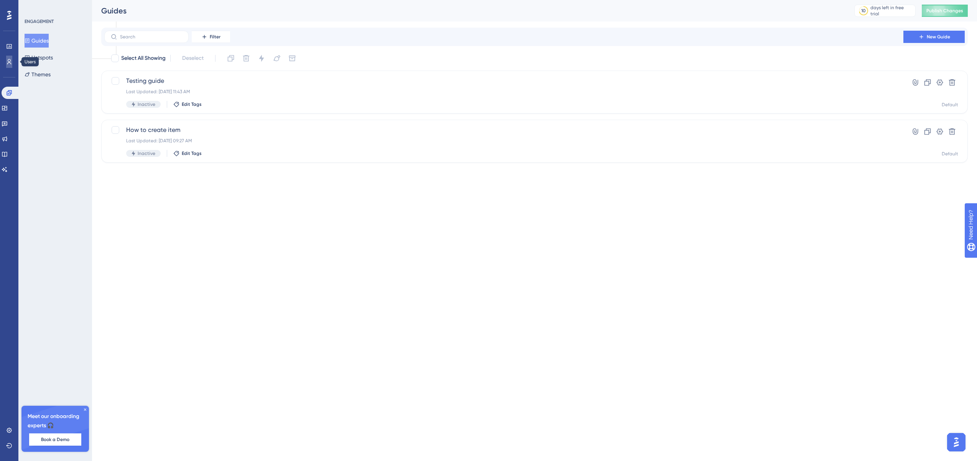
click at [6, 59] on link at bounding box center [9, 62] width 6 height 12
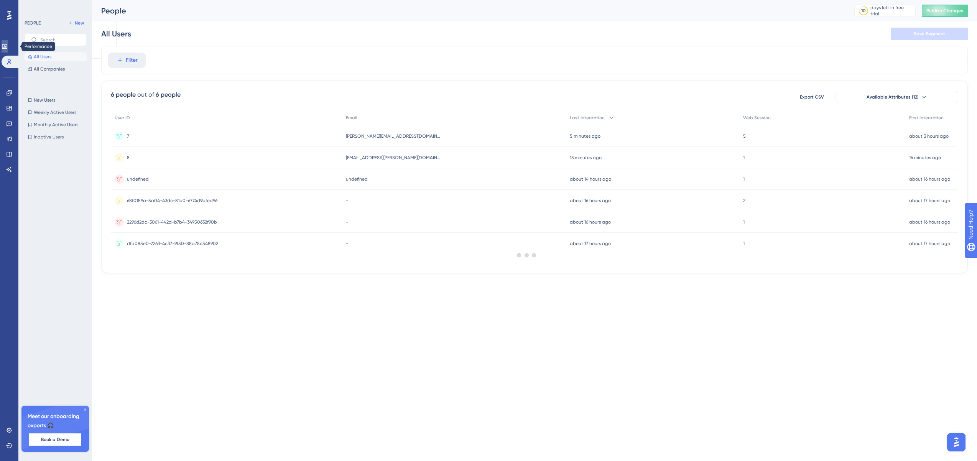
click at [8, 42] on link at bounding box center [5, 46] width 6 height 12
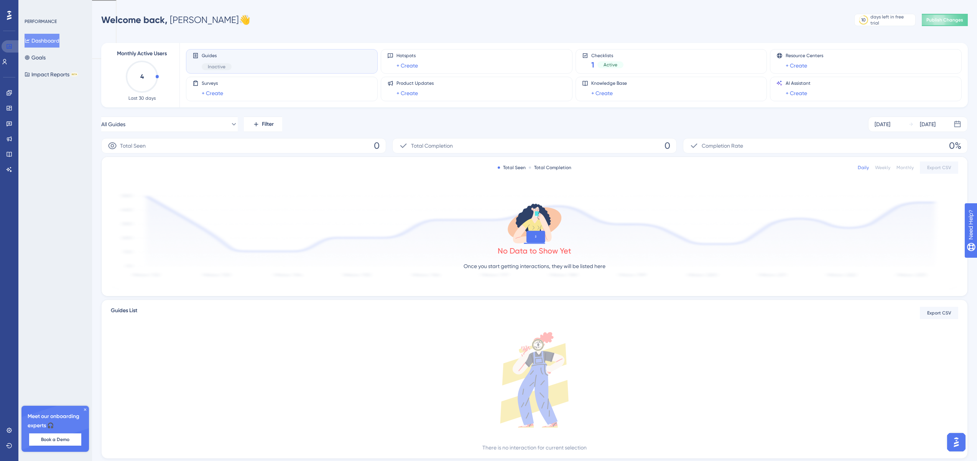
click at [11, 51] on link at bounding box center [11, 46] width 18 height 12
click at [8, 59] on icon at bounding box center [5, 62] width 6 height 6
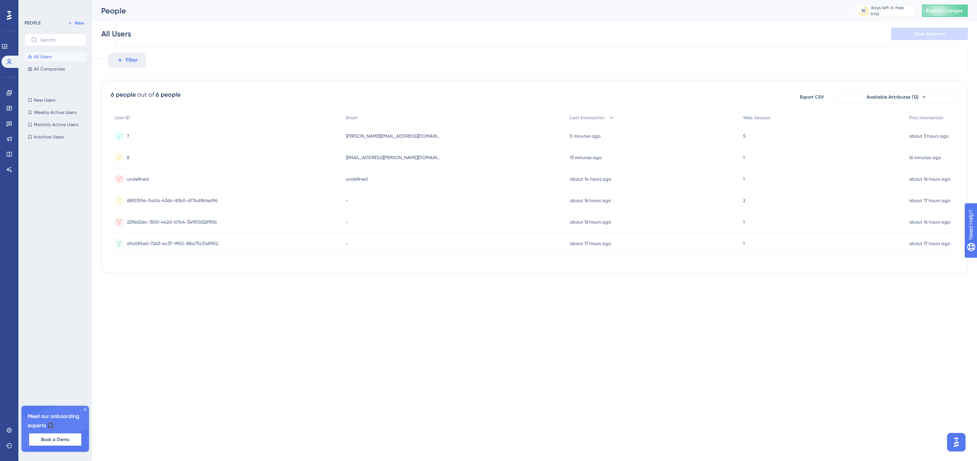
click at [208, 156] on div "8 8" at bounding box center [226, 157] width 231 height 21
